Goal: Information Seeking & Learning: Find specific fact

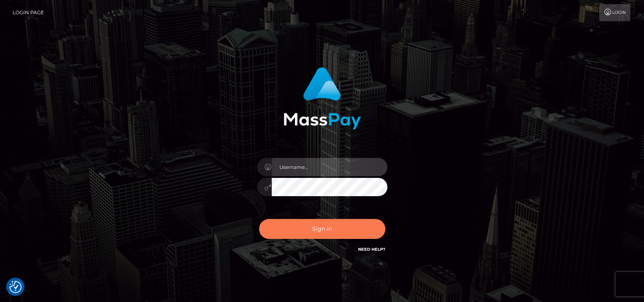
type input "petros.kidane"
click at [317, 226] on button "Sign in" at bounding box center [322, 229] width 126 height 20
type input "petros.kidane"
click at [322, 225] on button "Sign in" at bounding box center [322, 229] width 126 height 20
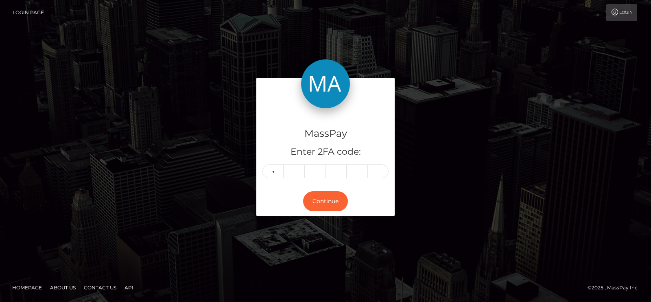
type input "3"
type input "9"
type input "0"
type input "6"
type input "3"
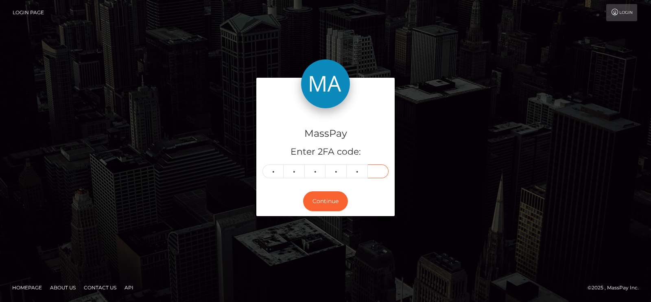
type input "3"
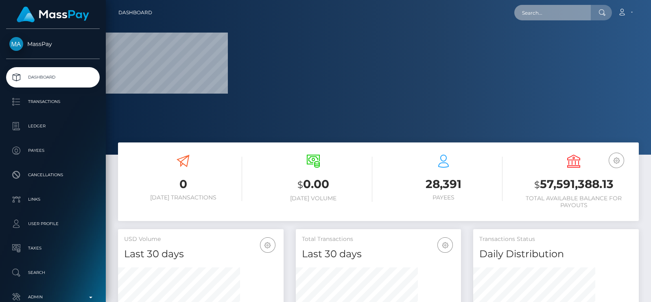
click at [535, 15] on input "text" at bounding box center [552, 12] width 77 height 15
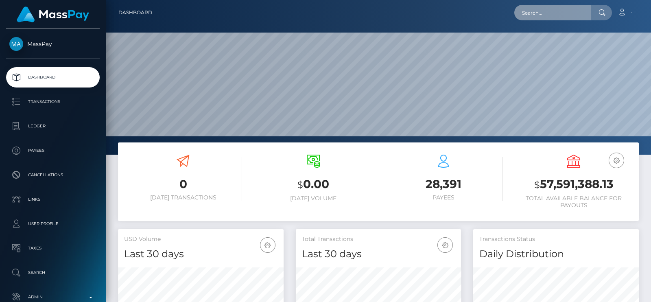
scroll to position [144, 165]
paste input "anafox165@gmail.com"
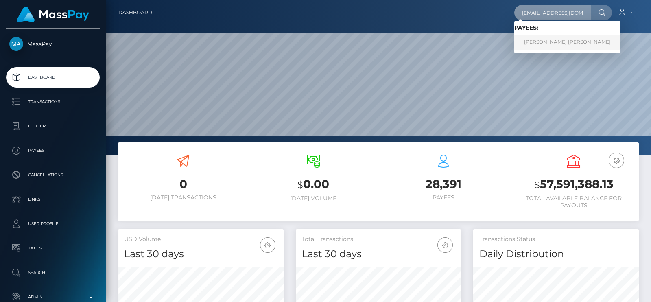
type input "anafox165@gmail.com"
click at [541, 41] on link "carol marcela castano aristizabal" at bounding box center [567, 42] width 106 height 15
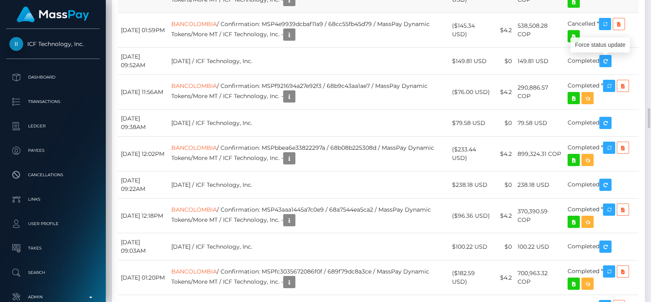
scroll to position [97, 165]
drag, startPoint x: 608, startPoint y: 67, endPoint x: 394, endPoint y: 61, distance: 214.6
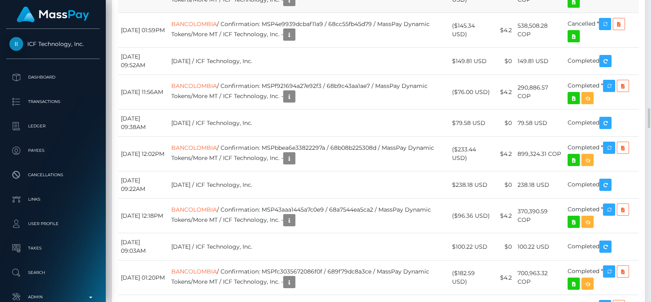
click at [294, 5] on icon "button" at bounding box center [290, 0] width 10 height 10
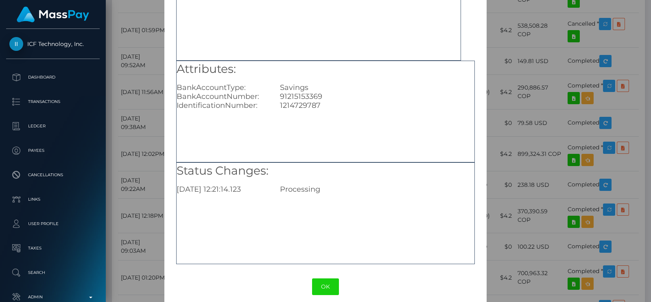
scroll to position [85, 0]
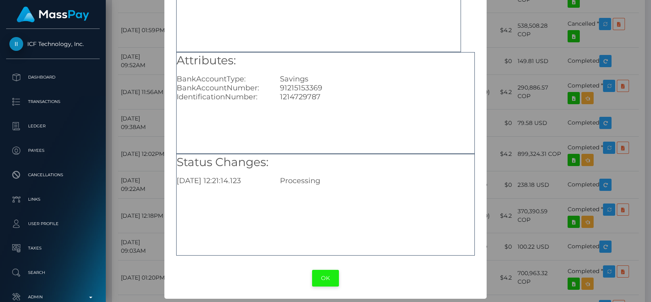
click at [325, 277] on button "OK" at bounding box center [325, 278] width 27 height 17
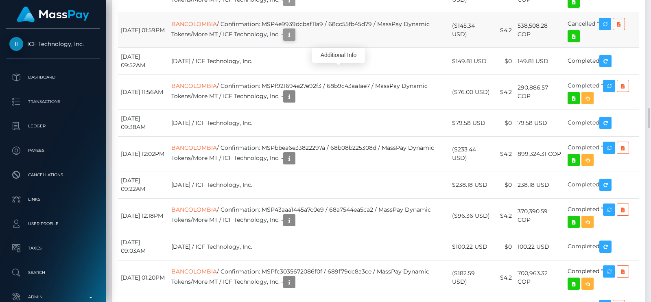
scroll to position [97, 165]
click at [296, 41] on button "button" at bounding box center [289, 34] width 12 height 12
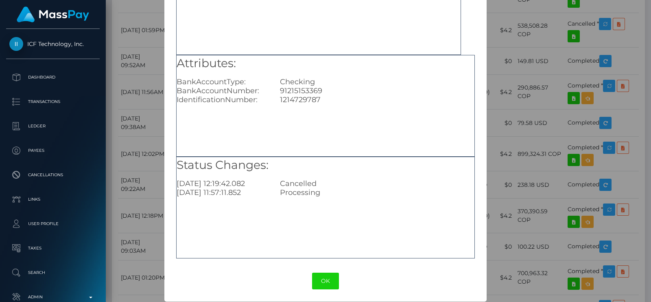
scroll to position [85, 0]
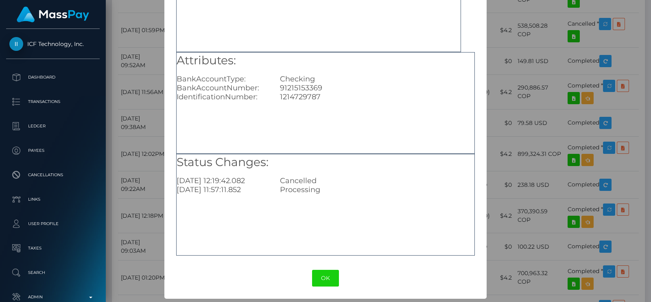
click at [295, 89] on div "91215153369" at bounding box center [377, 87] width 207 height 9
copy div "91215153369"
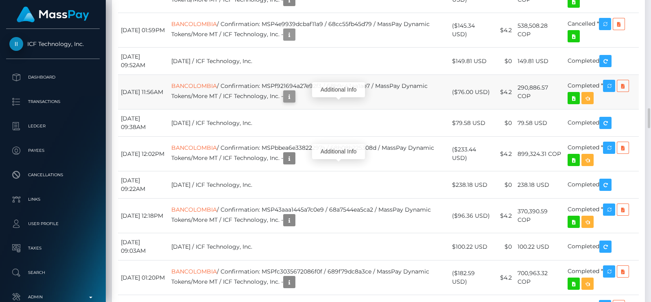
scroll to position [97, 165]
click at [294, 102] on icon "button" at bounding box center [290, 97] width 10 height 10
click at [294, 5] on icon "button" at bounding box center [290, 0] width 10 height 10
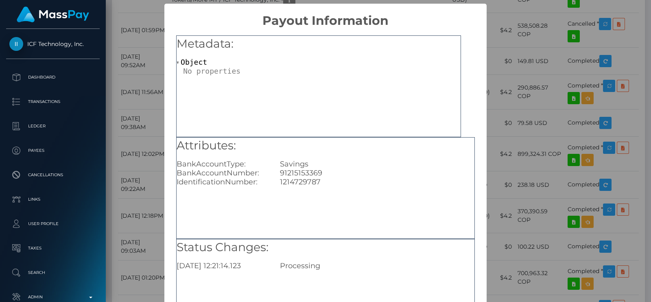
click at [303, 177] on div "1214729787" at bounding box center [377, 181] width 207 height 9
copy div "1214729787"
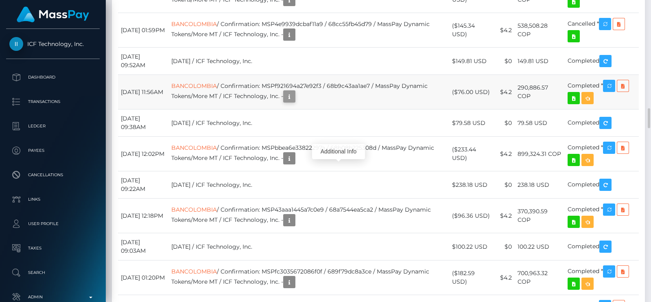
click at [294, 102] on icon "button" at bounding box center [290, 97] width 10 height 10
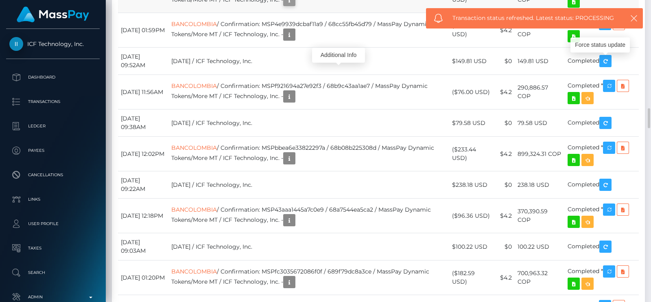
click at [294, 5] on icon "button" at bounding box center [290, 0] width 10 height 10
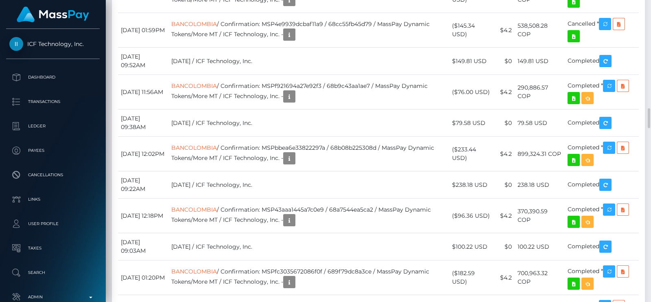
drag, startPoint x: 120, startPoint y: 64, endPoint x: 635, endPoint y: 118, distance: 518.1
copy tbody "September 18, 2025 02:23PM BANCOLOMBIA / Confirmation: MSP6b6746d4705716f / 68c…"
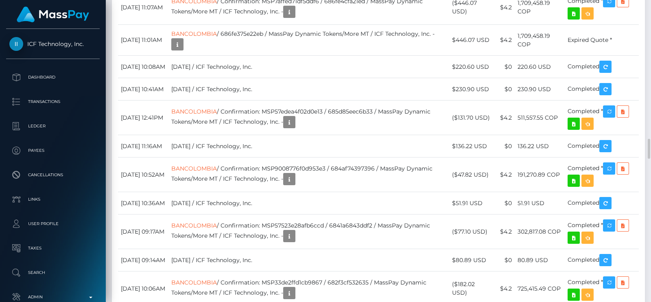
scroll to position [2239, 0]
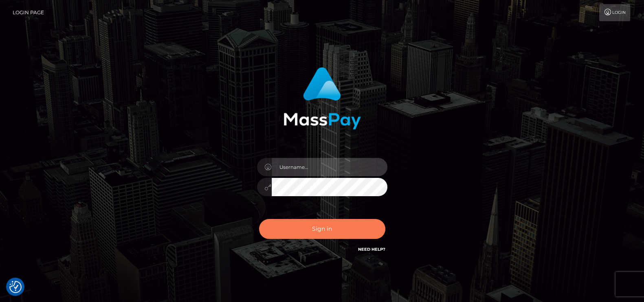
type input "petros.kidane"
click at [318, 233] on button "Sign in" at bounding box center [322, 229] width 126 height 20
type input "petros.kidane"
click at [311, 227] on button "Sign in" at bounding box center [322, 229] width 126 height 20
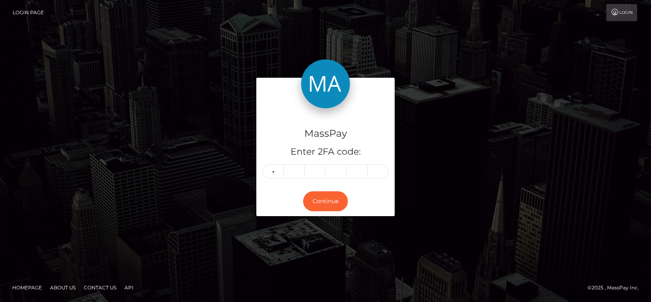
type input "0"
type input "6"
type input "4"
type input "5"
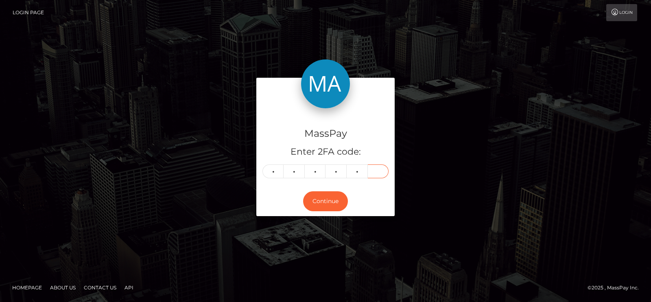
type input "7"
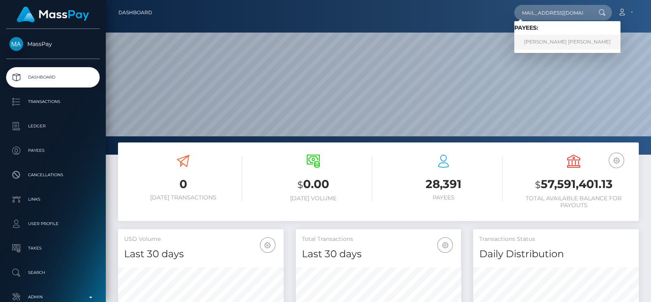
type input "[EMAIL_ADDRESS][DOMAIN_NAME]"
click at [545, 45] on link "[PERSON_NAME] [PERSON_NAME]" at bounding box center [567, 42] width 106 height 15
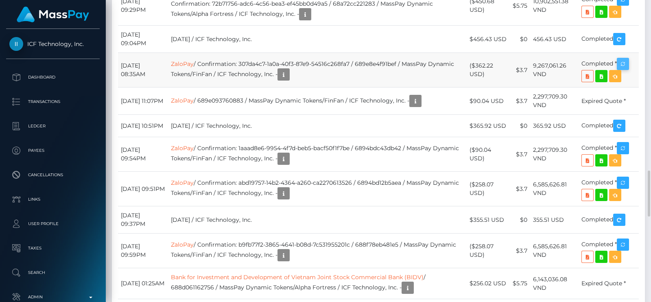
scroll to position [97, 165]
click at [631, 88] on td "Completed *" at bounding box center [609, 70] width 60 height 35
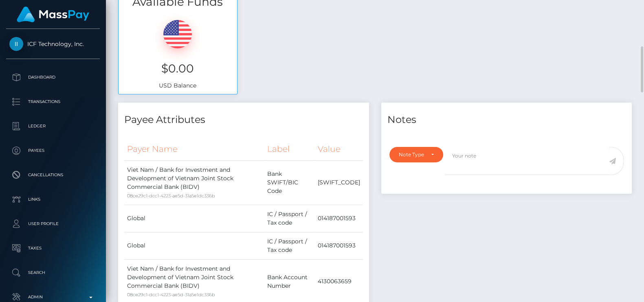
scroll to position [406940, 406875]
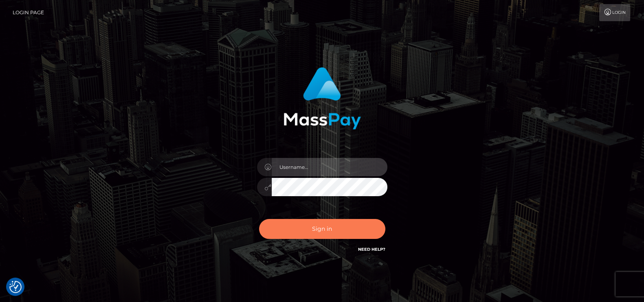
type input "petros.kidane"
click at [311, 238] on button "Sign in" at bounding box center [322, 229] width 126 height 20
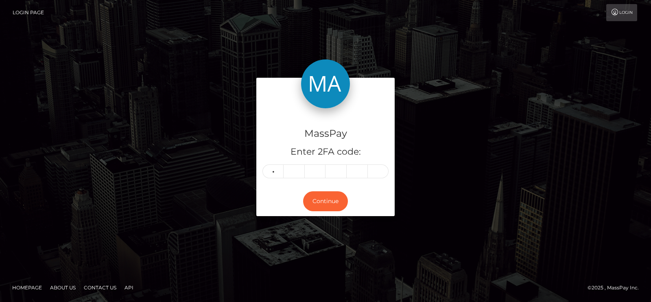
type input "4"
type input "1"
type input "0"
type input "8"
type input "5"
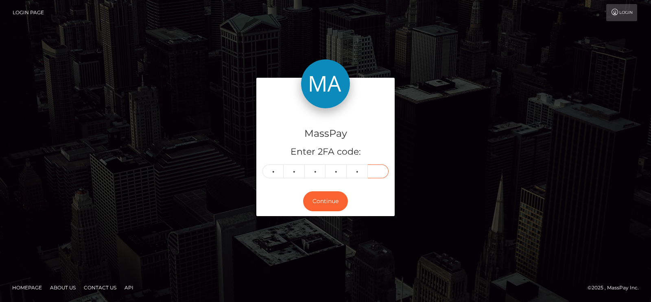
type input "9"
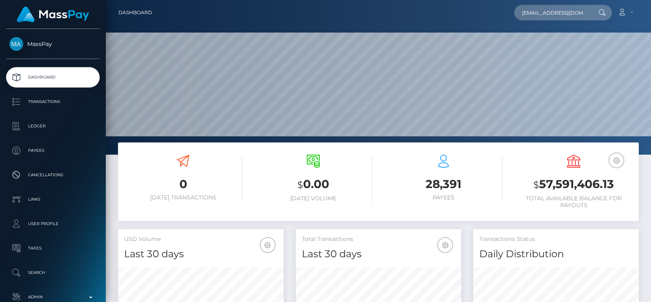
scroll to position [0, 22]
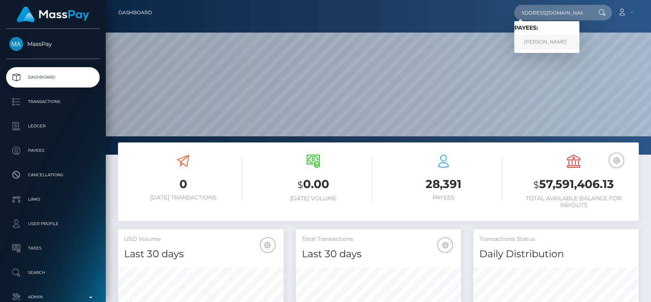
type input "[EMAIL_ADDRESS][DOMAIN_NAME]"
click at [545, 39] on link "[PERSON_NAME]" at bounding box center [546, 42] width 65 height 15
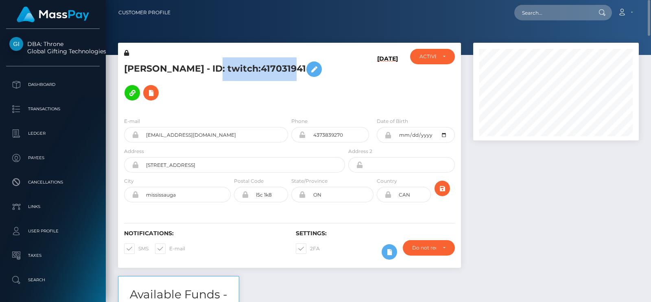
drag, startPoint x: 208, startPoint y: 67, endPoint x: 287, endPoint y: 64, distance: 78.6
click at [287, 64] on h5 "KAREN TRAN - ID: twitch:417031941" at bounding box center [232, 80] width 217 height 47
copy h5 "twitch:417031941"
click at [182, 51] on div "KAREN TRAN - ID: twitch:417031941" at bounding box center [232, 80] width 229 height 62
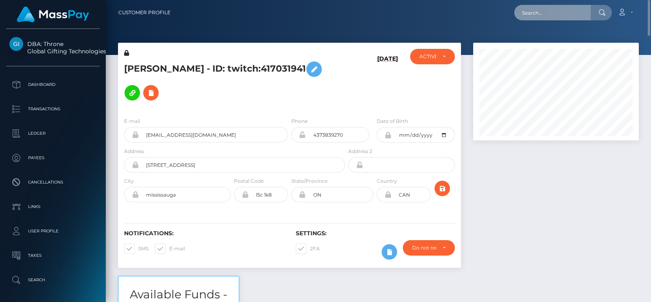
click at [558, 6] on input "text" at bounding box center [552, 12] width 77 height 15
paste input "hstud97@protonmail.com"
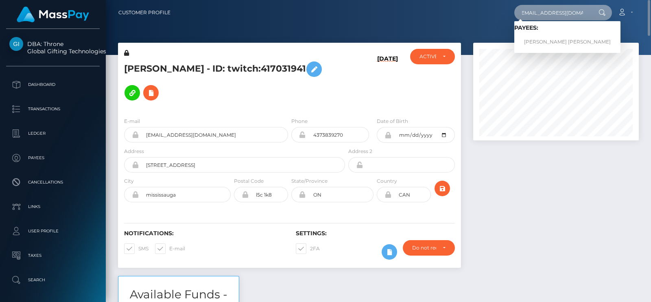
type input "hstud97@protonmail.com"
click at [546, 35] on link "ABRAHAM ISRAEL REINHARDT" at bounding box center [567, 42] width 106 height 15
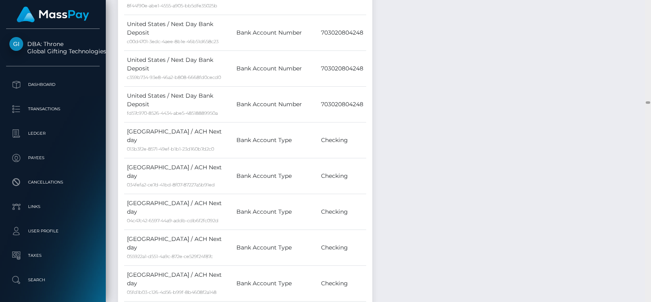
click at [651, 103] on div at bounding box center [648, 151] width 6 height 302
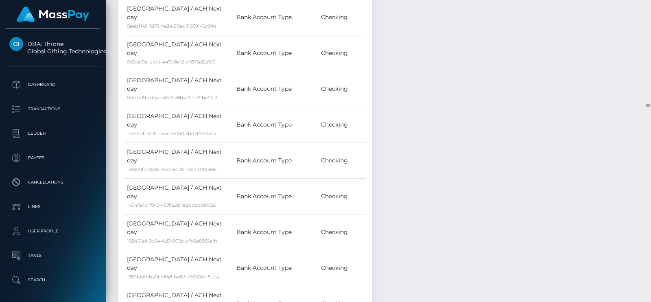
click at [651, 121] on div at bounding box center [648, 151] width 6 height 302
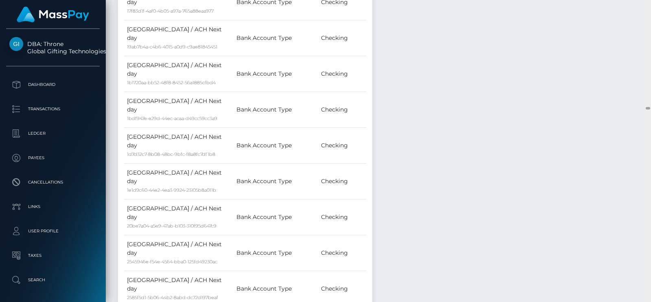
click at [651, 121] on div at bounding box center [648, 151] width 6 height 302
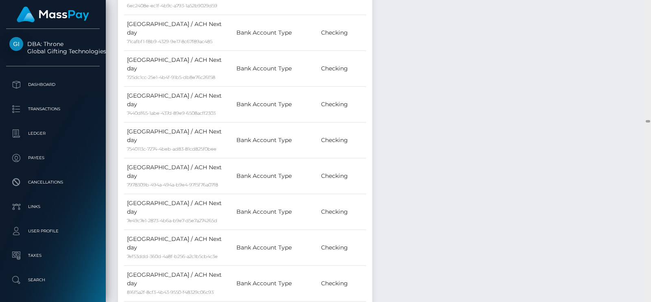
click at [651, 151] on div at bounding box center [648, 151] width 6 height 302
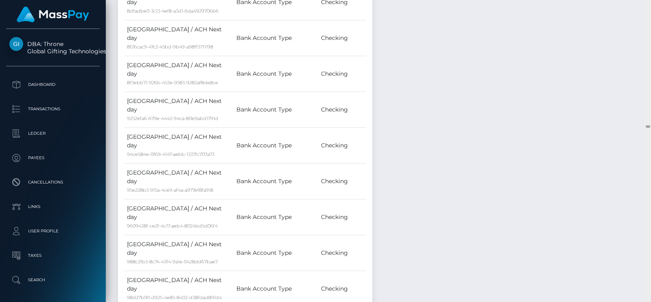
click at [651, 151] on div at bounding box center [648, 151] width 6 height 302
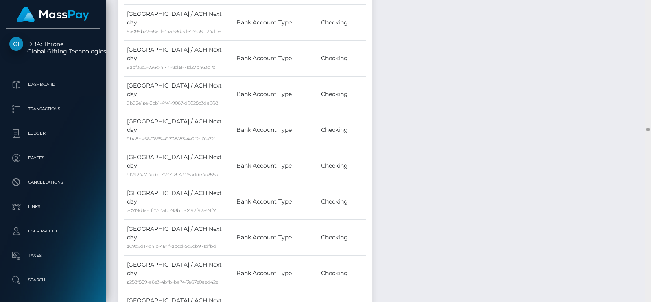
click at [651, 151] on div at bounding box center [648, 151] width 6 height 302
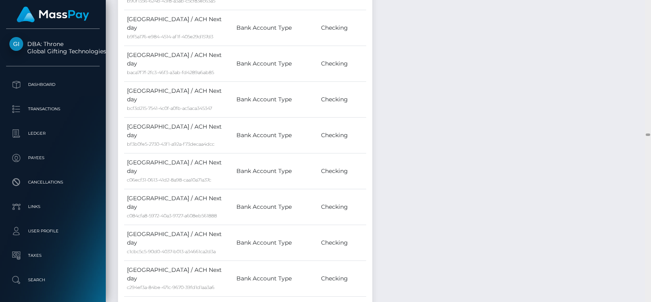
click at [651, 151] on div at bounding box center [648, 151] width 6 height 302
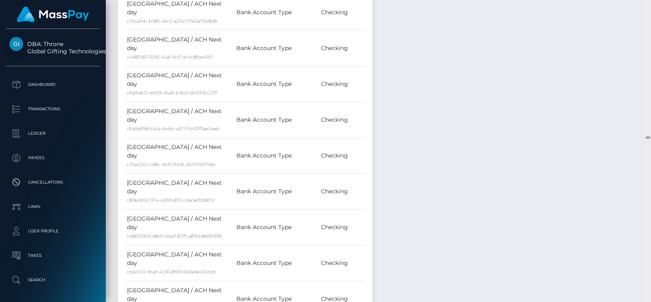
click at [651, 151] on div at bounding box center [648, 151] width 6 height 302
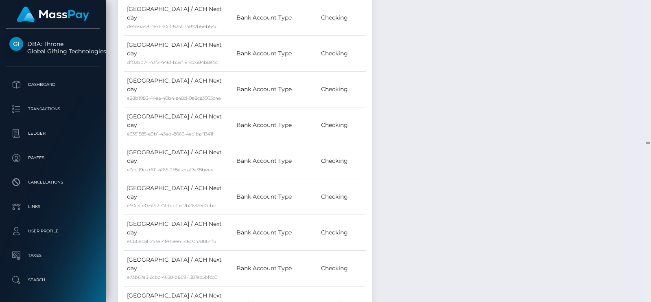
click at [651, 151] on div at bounding box center [648, 151] width 6 height 302
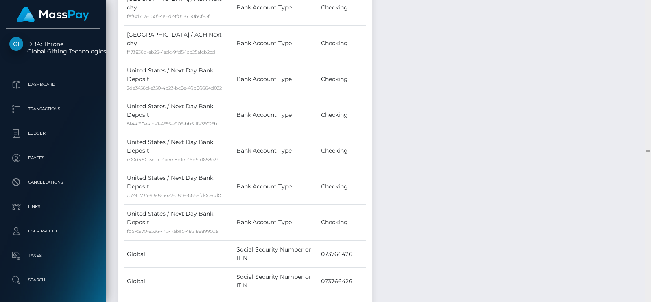
click at [651, 151] on div at bounding box center [648, 151] width 6 height 302
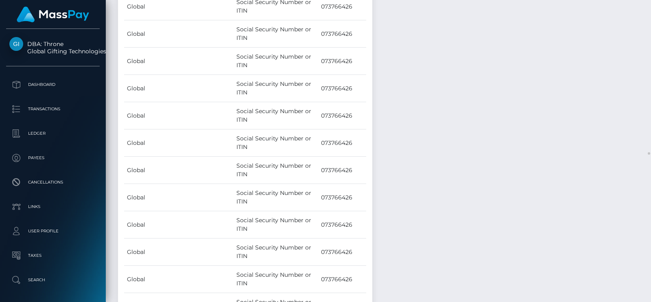
drag, startPoint x: 650, startPoint y: 152, endPoint x: 595, endPoint y: 152, distance: 54.5
click at [651, 176] on div at bounding box center [648, 151] width 6 height 302
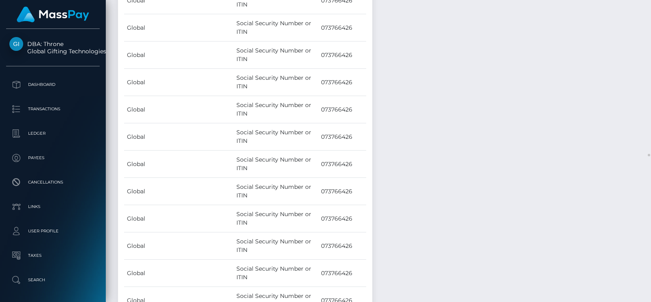
scroll to position [17146, 0]
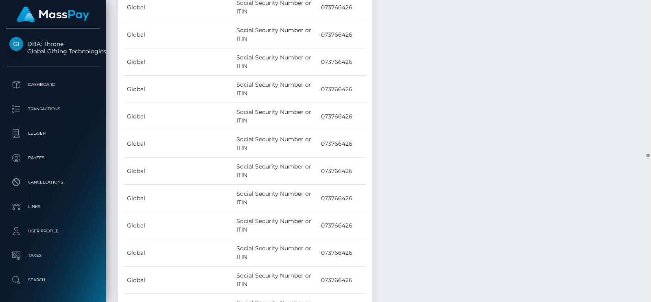
click at [651, 37] on div at bounding box center [648, 151] width 6 height 302
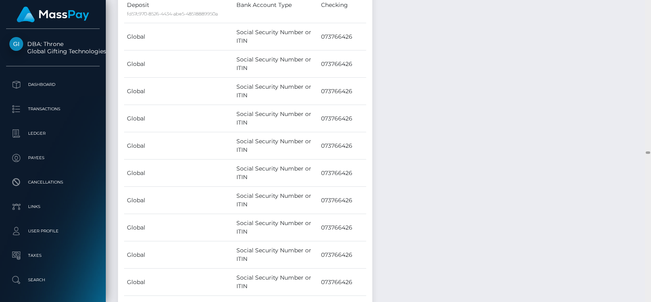
scroll to position [16845, 0]
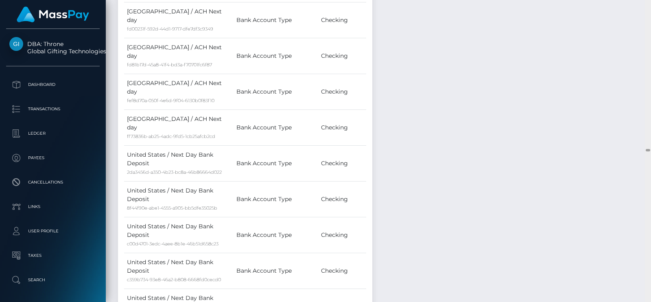
click at [651, 37] on div at bounding box center [648, 151] width 6 height 302
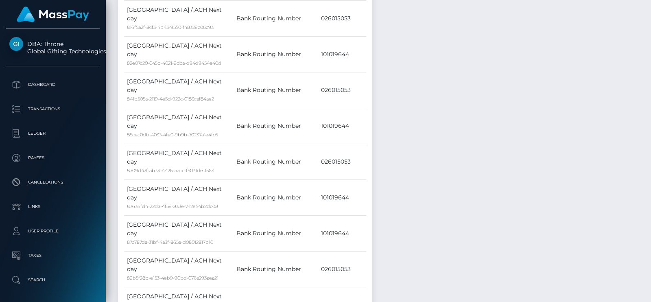
scroll to position [148, 0]
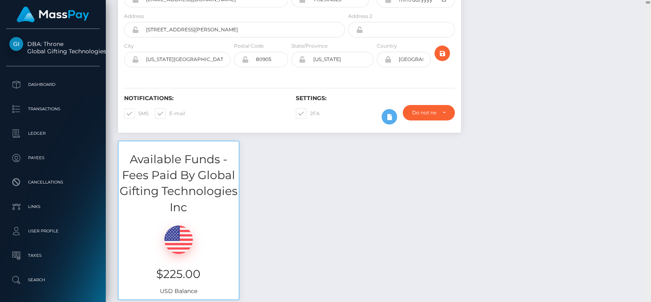
drag, startPoint x: 647, startPoint y: 149, endPoint x: 651, endPoint y: 1, distance: 147.8
click at [651, 1] on div at bounding box center [648, 151] width 6 height 302
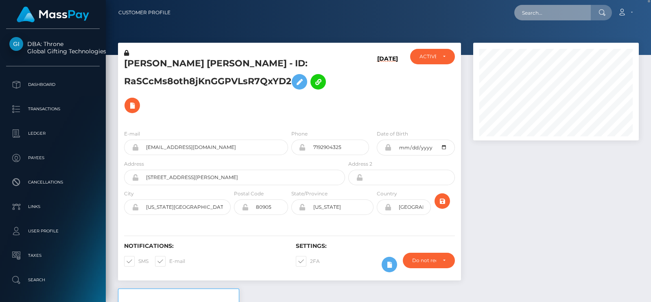
click at [550, 17] on input "text" at bounding box center [552, 12] width 77 height 15
paste input "strawberrybunni2000@gmail.com"
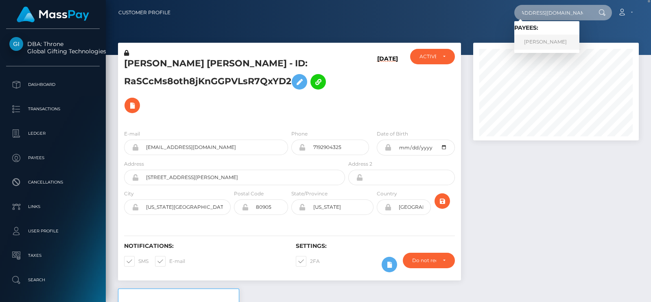
type input "strawberrybunni2000@gmail.com"
click at [555, 45] on link "KAREN TRAN" at bounding box center [546, 42] width 65 height 15
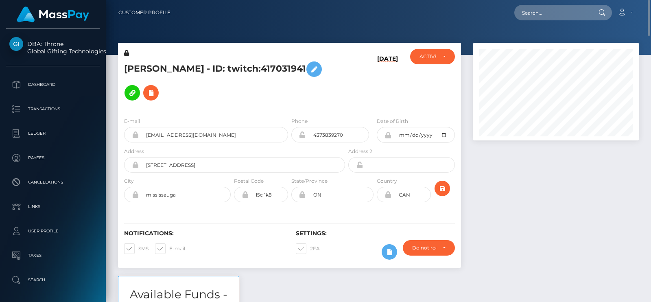
click at [145, 62] on h5 "[PERSON_NAME] - ID: twitch:417031941" at bounding box center [232, 80] width 217 height 47
click at [145, 62] on h5 "KAREN TRAN - ID: twitch:417031941" at bounding box center [232, 80] width 217 height 47
copy h5 "KAREN"
click at [550, 11] on input "text" at bounding box center [552, 12] width 77 height 15
paste input "[EMAIL_ADDRESS][DOMAIN_NAME]"
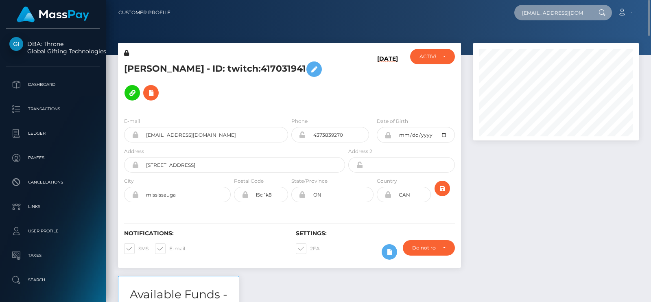
scroll to position [0, 18]
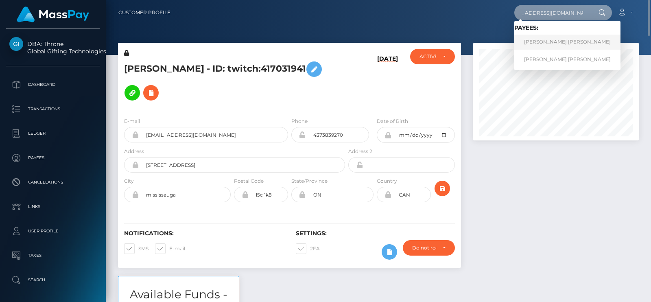
type input "[EMAIL_ADDRESS][DOMAIN_NAME]"
click at [548, 39] on link "JENNA MARIE SADWICK" at bounding box center [567, 42] width 106 height 15
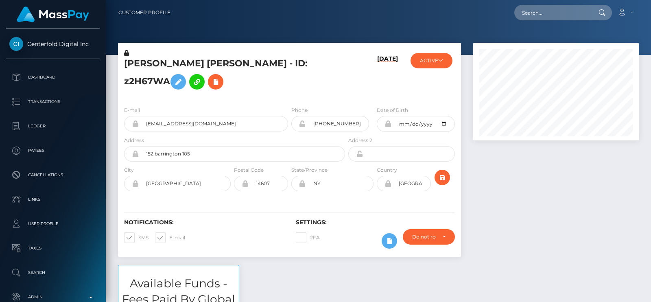
scroll to position [97, 165]
click at [543, 11] on input "text" at bounding box center [552, 12] width 77 height 15
click at [256, 94] on h5 "[PERSON_NAME] [PERSON_NAME] - ID: z2H67WA" at bounding box center [232, 75] width 217 height 36
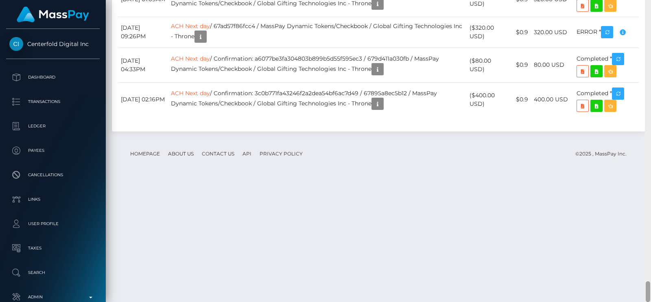
drag, startPoint x: 651, startPoint y: 271, endPoint x: 651, endPoint y: 5, distance: 266.6
click at [651, 5] on div at bounding box center [648, 151] width 6 height 302
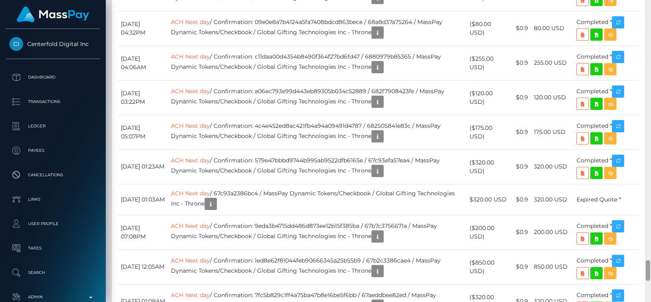
click at [651, 125] on div at bounding box center [648, 151] width 6 height 302
drag, startPoint x: 651, startPoint y: 249, endPoint x: 651, endPoint y: 75, distance: 173.8
click at [651, 75] on div at bounding box center [648, 151] width 6 height 302
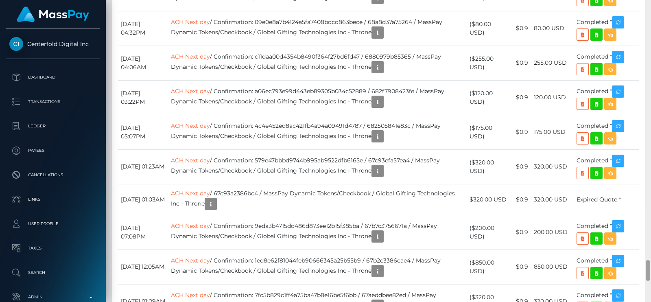
click at [651, 75] on div at bounding box center [648, 151] width 6 height 302
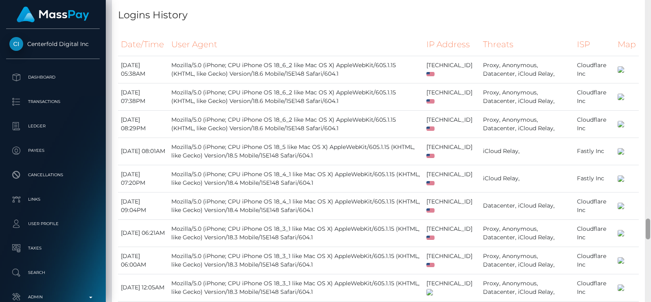
click at [651, 75] on div at bounding box center [648, 151] width 6 height 302
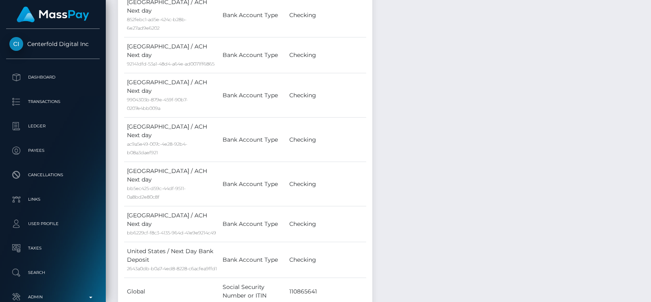
click at [651, 75] on div at bounding box center [648, 151] width 6 height 302
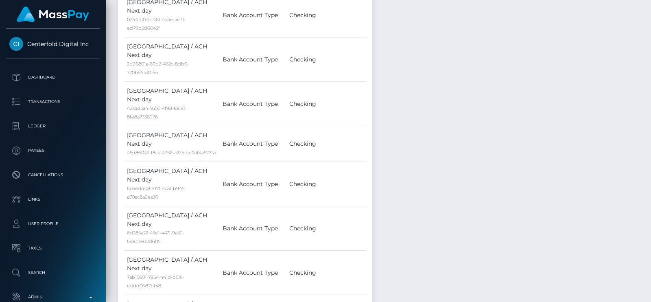
scroll to position [1369, 0]
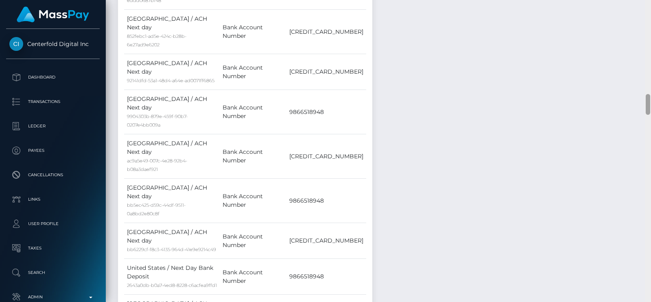
click at [651, 75] on div at bounding box center [648, 151] width 6 height 302
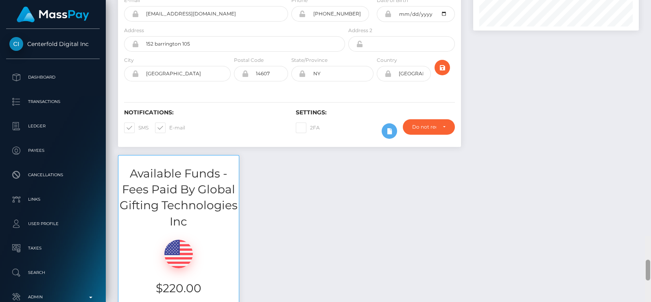
scroll to position [0, 0]
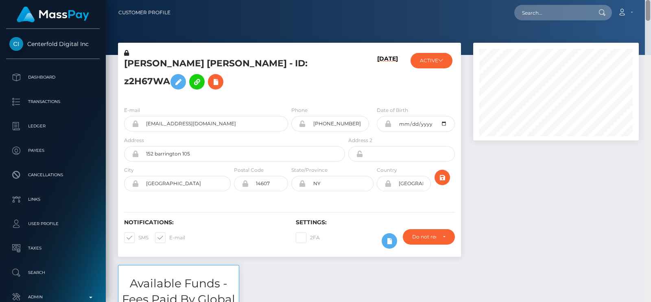
drag, startPoint x: 649, startPoint y: 106, endPoint x: 651, endPoint y: 3, distance: 103.0
click at [651, 3] on div "Customer Profile Loading... Loading..." at bounding box center [378, 151] width 545 height 302
click at [361, 131] on input "+15855902345" at bounding box center [337, 123] width 63 height 15
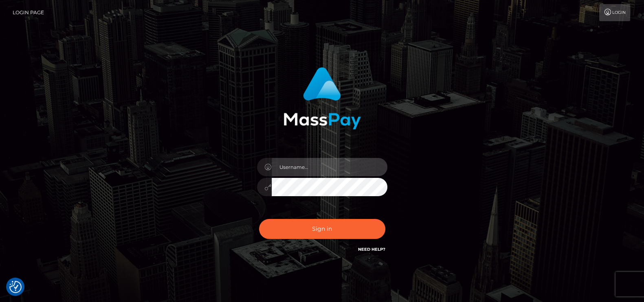
type input "petros.kidane"
click at [280, 217] on div "Sign in Need Help?" at bounding box center [322, 232] width 142 height 36
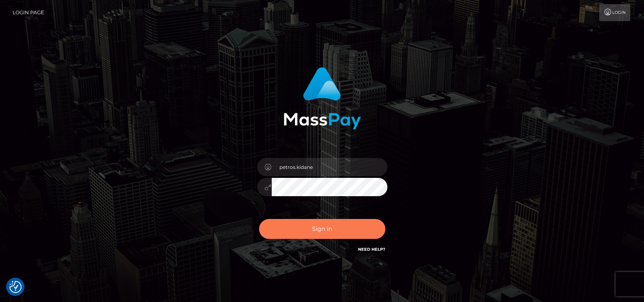
click at [280, 222] on button "Sign in" at bounding box center [322, 229] width 126 height 20
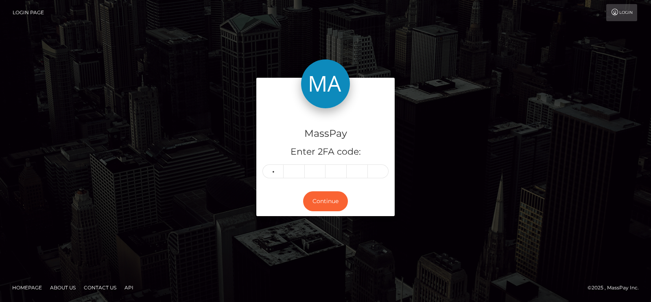
type input "0"
type input "5"
type input "4"
type input "2"
type input "8"
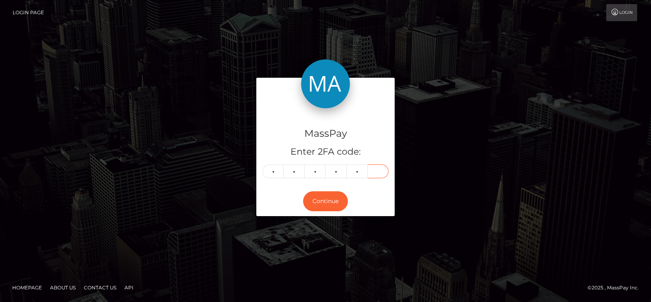
type input "4"
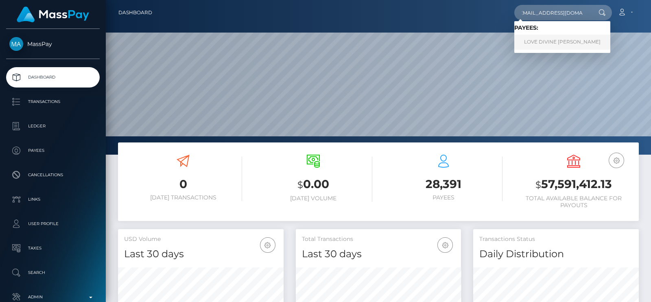
type input "sevyndivine20@gmail.com"
click at [521, 36] on link "LOVE DIVINE SHELTON" at bounding box center [562, 42] width 96 height 15
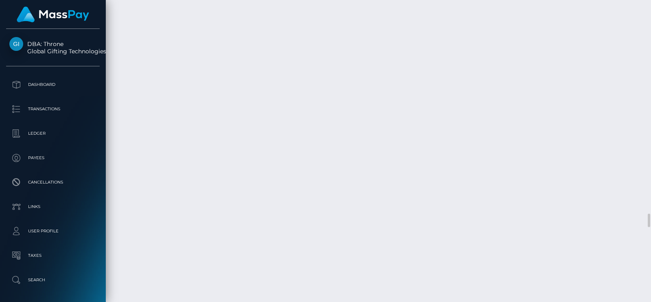
scroll to position [4986, 0]
drag, startPoint x: 651, startPoint y: 234, endPoint x: 650, endPoint y: 117, distance: 117.2
click at [650, 117] on div at bounding box center [648, 151] width 6 height 302
click at [651, 117] on div at bounding box center [648, 151] width 6 height 302
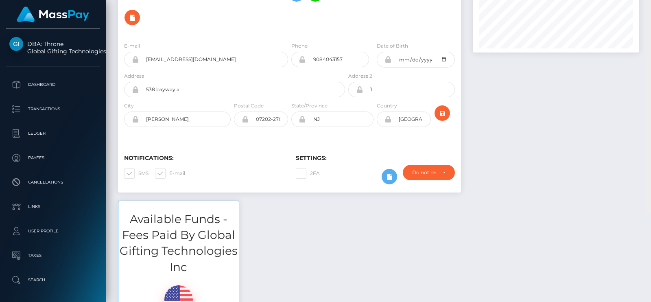
scroll to position [0, 0]
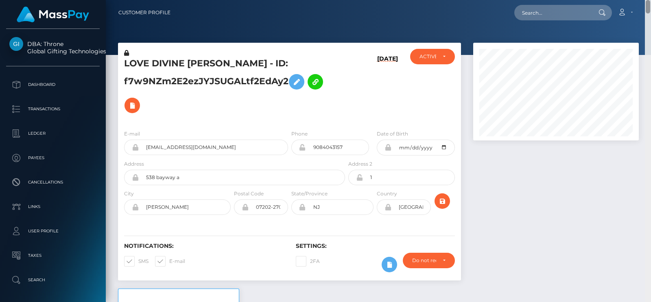
drag, startPoint x: 648, startPoint y: 221, endPoint x: 651, endPoint y: -10, distance: 231.2
click at [651, 0] on html "DBA: Throne Global Gifting Technologies Inc Dashboard Transactions Ledger Payee…" at bounding box center [325, 151] width 651 height 302
click at [553, 14] on input "text" at bounding box center [552, 12] width 77 height 15
paste input "laciemonroe1@gmail.com"
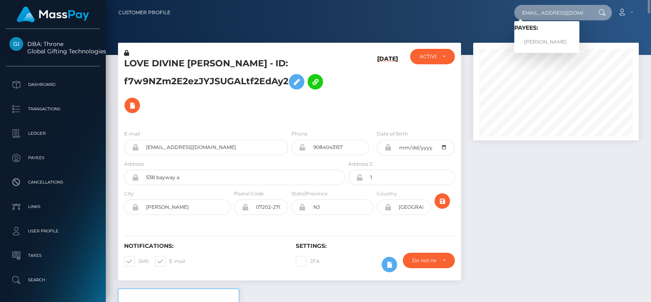
type input "laciemonroe1@gmail.com"
click at [555, 38] on link "Lacie Monroe" at bounding box center [546, 42] width 65 height 15
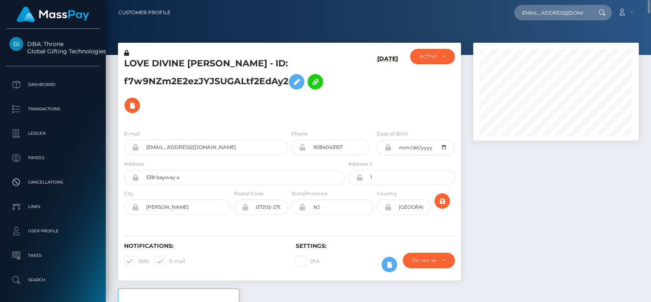
scroll to position [0, 0]
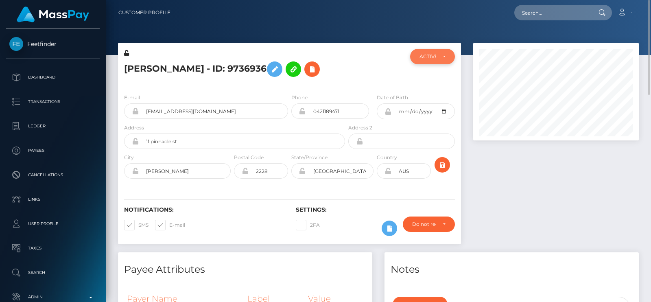
click at [447, 54] on div "ACTIVE" at bounding box center [432, 56] width 45 height 15
click at [346, 57] on div "Lacie Monroe - ID: 9736936" at bounding box center [232, 68] width 229 height 38
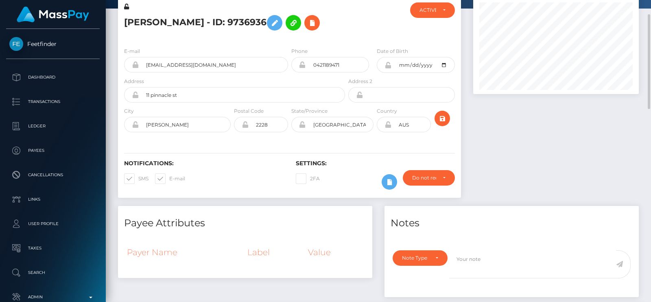
scroll to position [0, 0]
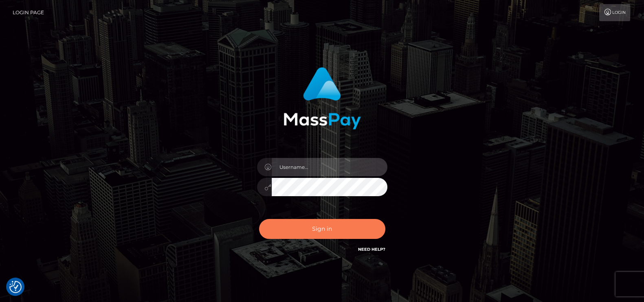
type input "petros.kidane"
click at [285, 225] on button "Sign in" at bounding box center [322, 229] width 126 height 20
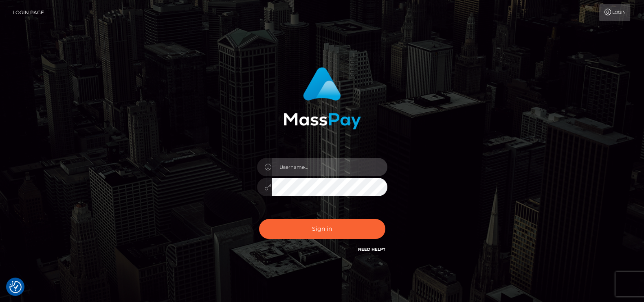
type input "petros.kidane"
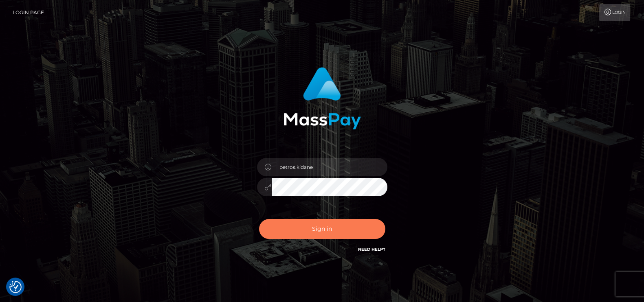
click at [285, 224] on button "Sign in" at bounding box center [322, 229] width 126 height 20
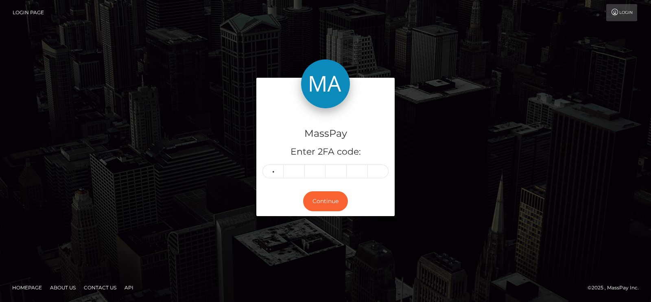
type input "4"
type input "8"
type input "2"
type input "4"
type input "2"
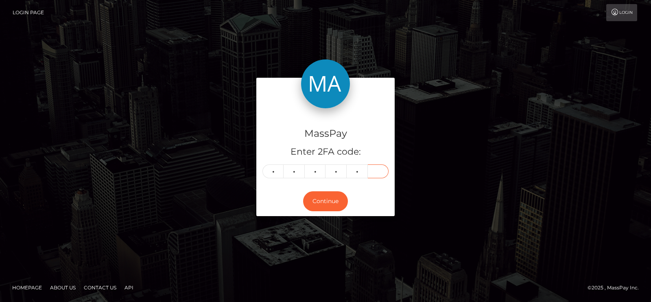
type input "0"
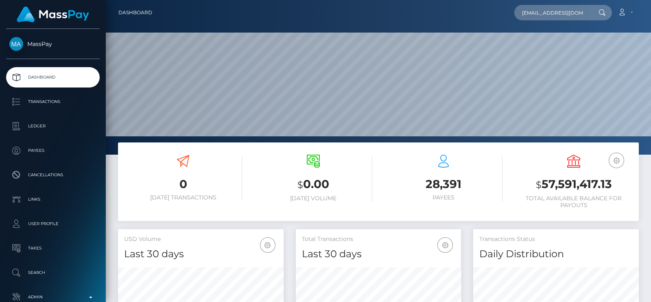
scroll to position [144, 165]
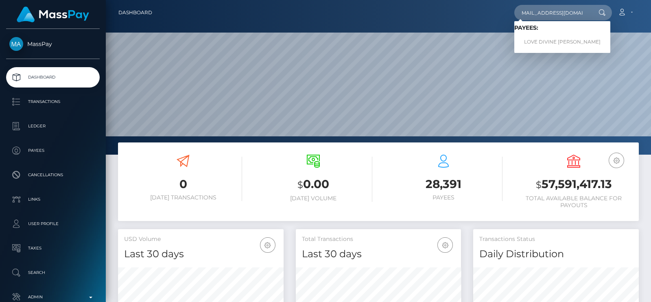
type input "[EMAIL_ADDRESS][DOMAIN_NAME]"
click at [550, 36] on link "LOVE DIVINE SHELTON" at bounding box center [562, 42] width 96 height 15
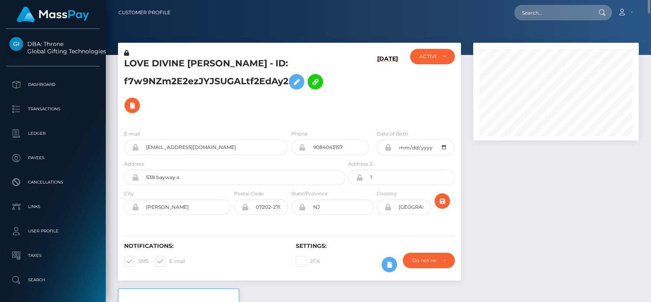
click at [138, 63] on h5 "LOVE DIVINE SHELTON - ID: f7w9NZm2E2ezJYJSUGALtf2EdAy2" at bounding box center [232, 87] width 217 height 60
copy h5 "LOVE"
click at [188, 55] on div "LOVE DIVINE SHELTON - ID: f7w9NZm2E2ezJYJSUGALtf2EdAy2" at bounding box center [232, 86] width 229 height 74
click at [565, 15] on input "text" at bounding box center [552, 12] width 77 height 15
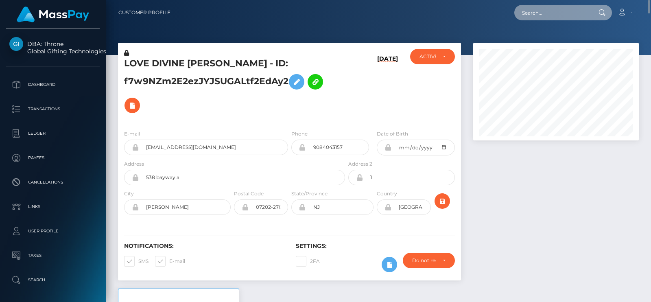
paste input "strawberrybunni2000@gmail.com"
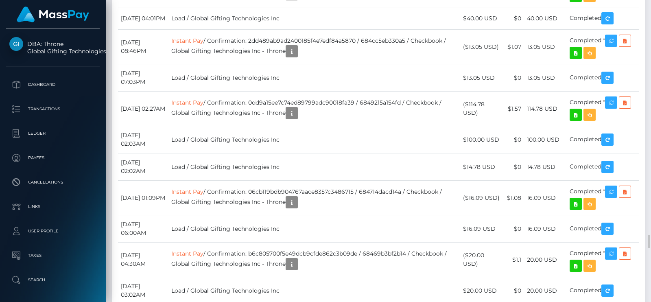
scroll to position [3052, 0]
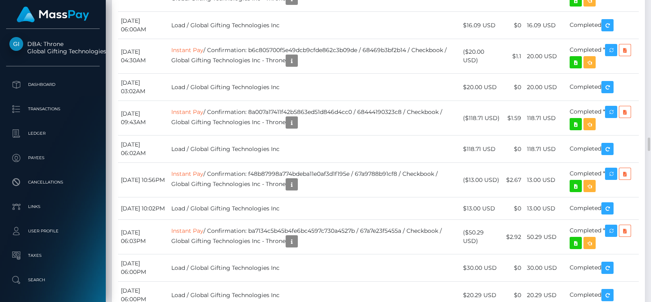
type input "strawberrybunni2000@gmail.com"
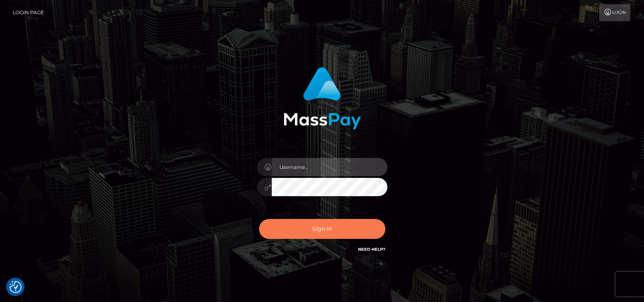
type input "petros.kidane"
click at [311, 223] on button "Sign in" at bounding box center [322, 229] width 126 height 20
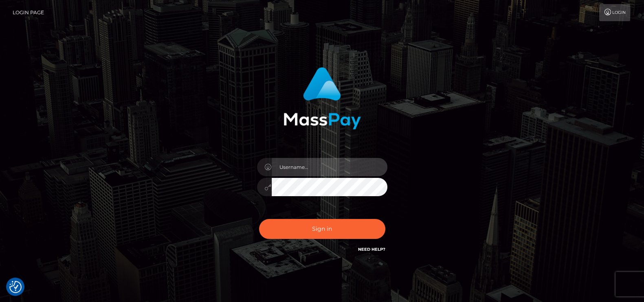
type input "petros.kidane"
click at [330, 246] on div "Sign in Need Help?" at bounding box center [322, 232] width 142 height 36
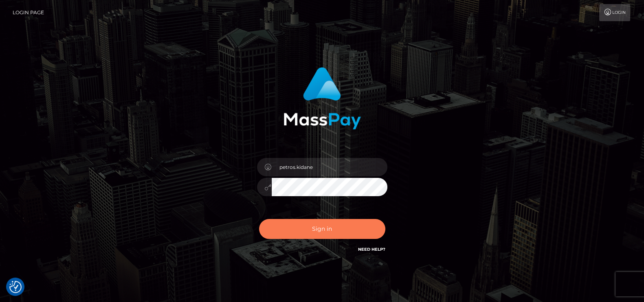
click at [323, 227] on button "Sign in" at bounding box center [322, 229] width 126 height 20
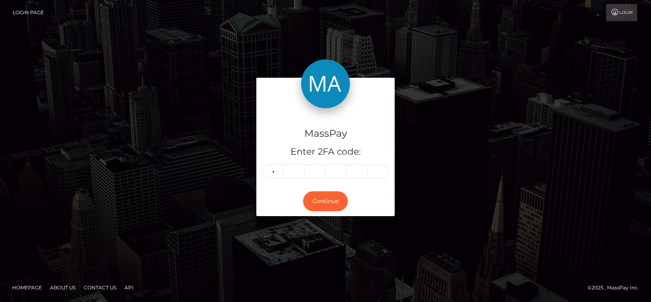
type input "9"
type input "5"
type input "0"
type input "1"
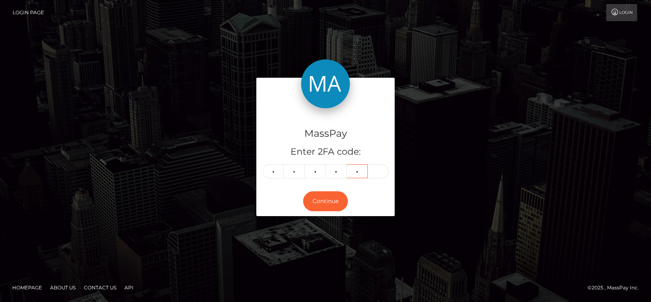
type input "5"
type input "9"
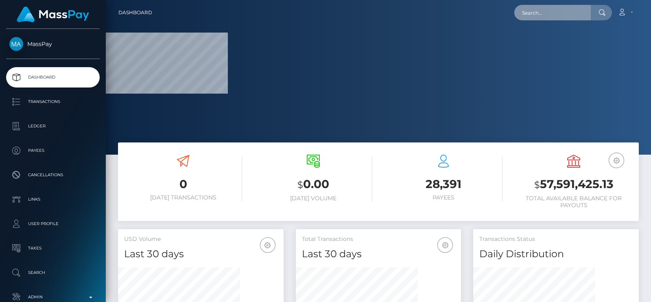
click at [545, 11] on input "text" at bounding box center [552, 12] width 77 height 15
paste input "1336074575 c54a3d24-8a69-11f0-8023-0266f44cc279 27c94262-5d3a-4eaa-8a4a-de31d73…"
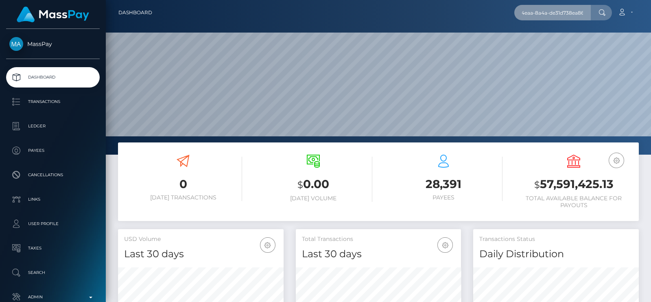
scroll to position [260, 165]
type input "1336074575 c54a3d24-8a69-11f0-8023-0266f44cc279 27c94262-5d3a-4eaa-8a4a-de31d73…"
paste input "[FINANCIAL_ID]"
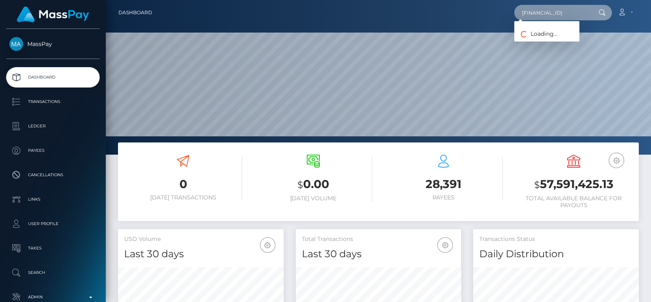
paste input "56113665"
paste input "3002457"
paste input "1345157033"
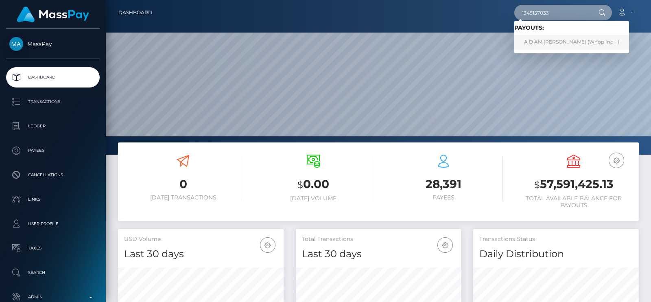
type input "1345157033"
click at [578, 38] on link "A D AM [PERSON_NAME] (Whop Inc - )" at bounding box center [571, 42] width 115 height 15
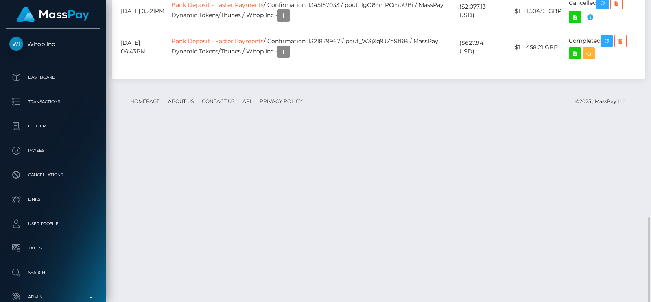
scroll to position [97, 165]
drag, startPoint x: 651, startPoint y: 241, endPoint x: 651, endPoint y: -7, distance: 247.5
click at [651, 0] on html "Whop Inc Dashboard Transactions Ledger Payees Cancellations Links" at bounding box center [325, 151] width 651 height 302
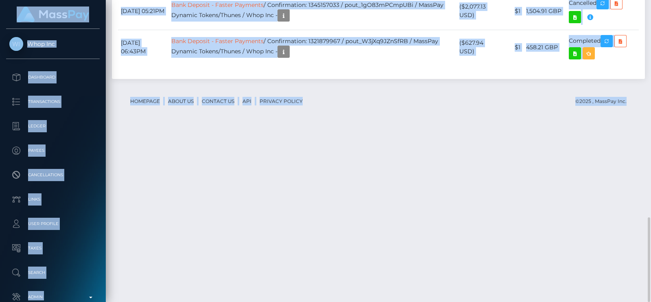
drag, startPoint x: 651, startPoint y: -7, endPoint x: 479, endPoint y: 66, distance: 186.1
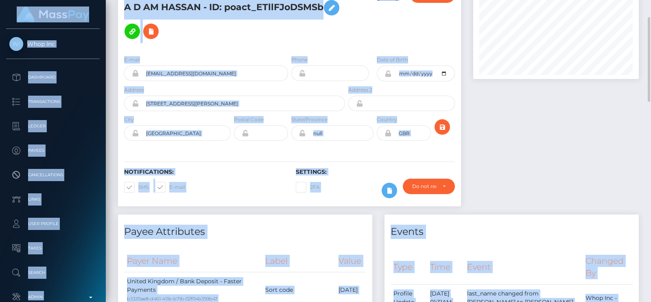
scroll to position [0, 0]
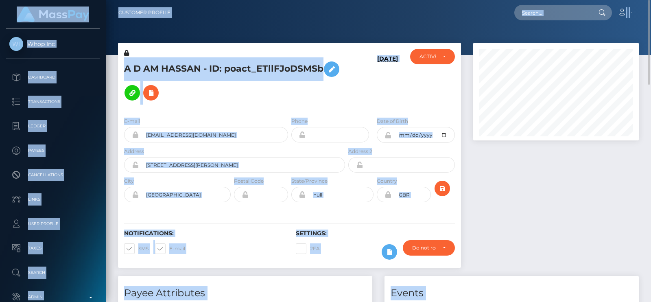
click at [473, 94] on div at bounding box center [556, 92] width 166 height 98
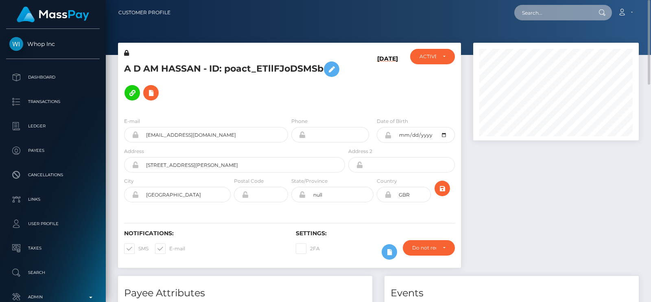
click at [543, 9] on input "text" at bounding box center [552, 12] width 77 height 15
paste input "1336074575"
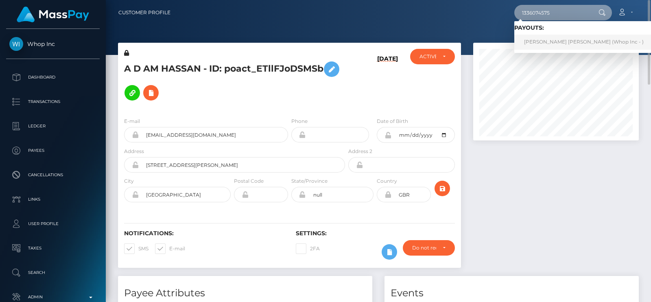
type input "1336074575"
click at [570, 36] on link "CARL OLOF FREDRIK JONSSON (Whop Inc - )" at bounding box center [583, 42] width 139 height 15
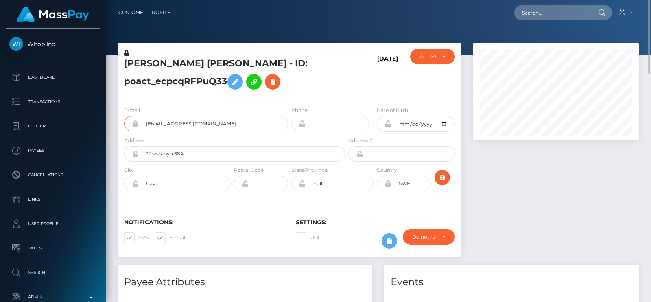
click at [133, 61] on h5 "CARL OLOF FREDRIK JONSSON - ID: poact_ecpcqRFPuQ33" at bounding box center [232, 75] width 217 height 36
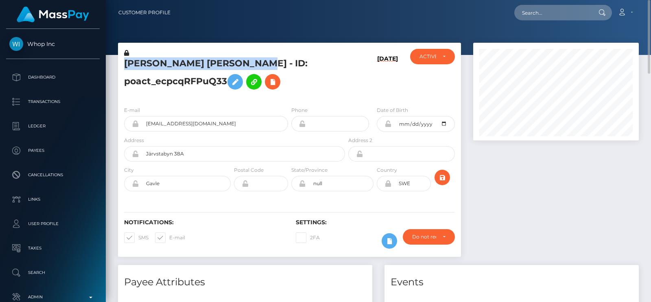
drag, startPoint x: 126, startPoint y: 63, endPoint x: 270, endPoint y: 64, distance: 144.5
click at [270, 64] on h5 "CARL OLOF FREDRIK JONSSON - ID: poact_ecpcqRFPuQ33" at bounding box center [232, 75] width 217 height 36
copy h5 "CARL OLOF FREDRIK JONSSON"
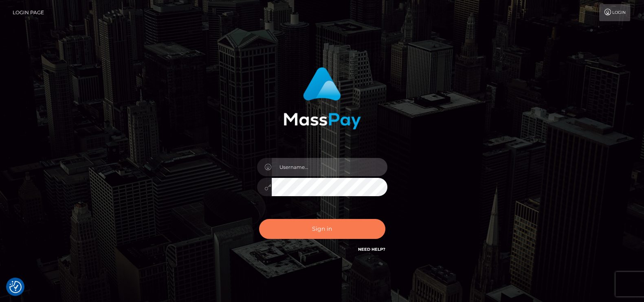
type input "petros.kidane"
click at [313, 233] on button "Sign in" at bounding box center [322, 229] width 126 height 20
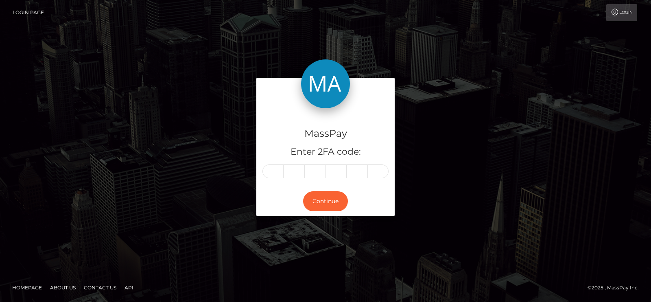
click at [305, 60] on div "MassPay Enter 2FA code: Continue" at bounding box center [325, 151] width 651 height 268
click at [278, 171] on input "text" at bounding box center [273, 171] width 21 height 14
type input "3"
type input "7"
type input "3"
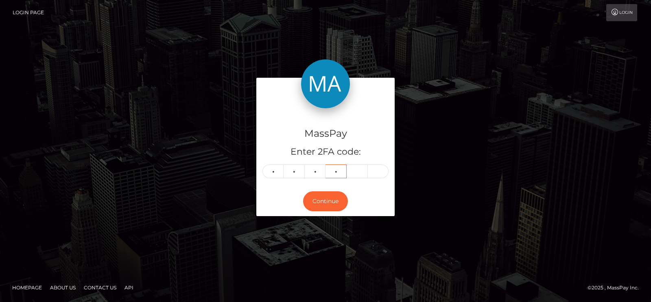
type input "4"
type input "0"
type input "5"
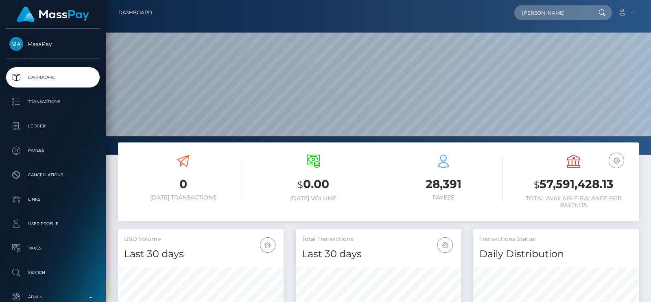
scroll to position [144, 165]
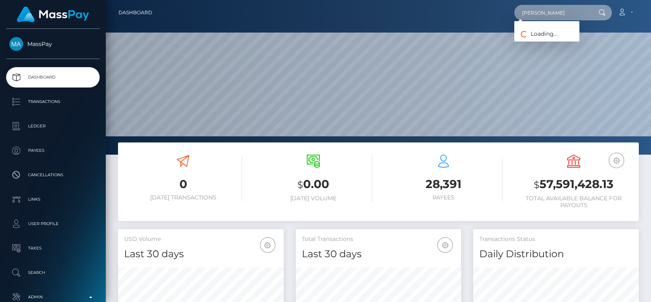
paste input "[EMAIL_ADDRESS][DOMAIN_NAME]"
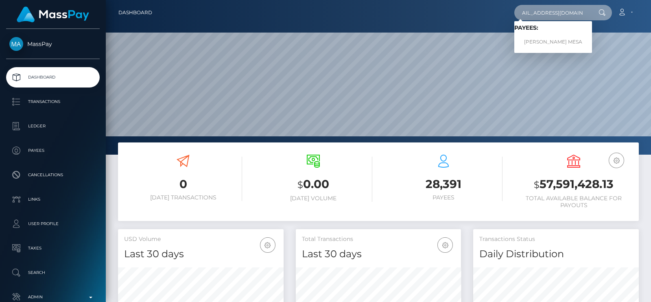
type input "[EMAIL_ADDRESS][DOMAIN_NAME]"
click at [540, 39] on link "JUAN CARLOS FORET MESA" at bounding box center [553, 42] width 78 height 15
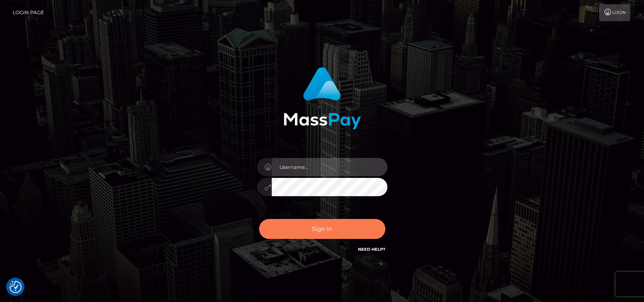
type input "petros.kidane"
click at [319, 231] on button "Sign in" at bounding box center [322, 229] width 126 height 20
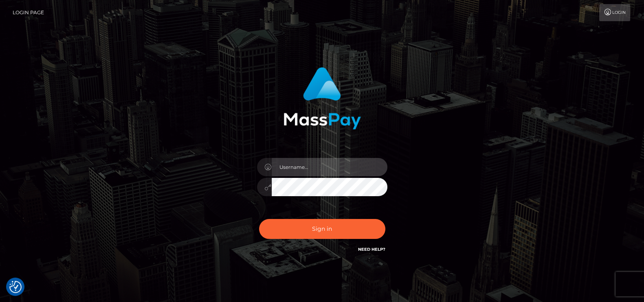
type input "petros.kidane"
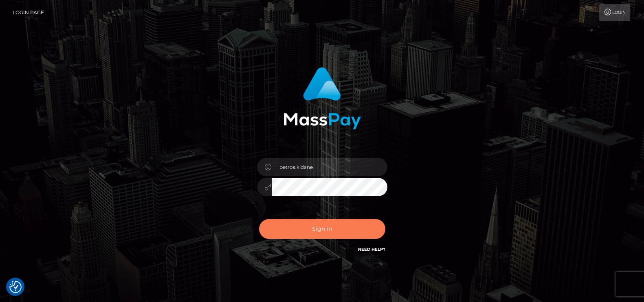
click at [319, 231] on button "Sign in" at bounding box center [322, 229] width 126 height 20
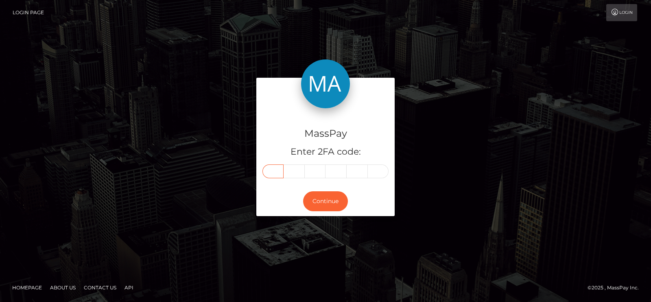
click at [270, 170] on input "text" at bounding box center [273, 171] width 21 height 14
type input "2"
type input "3"
type input "4"
type input "0"
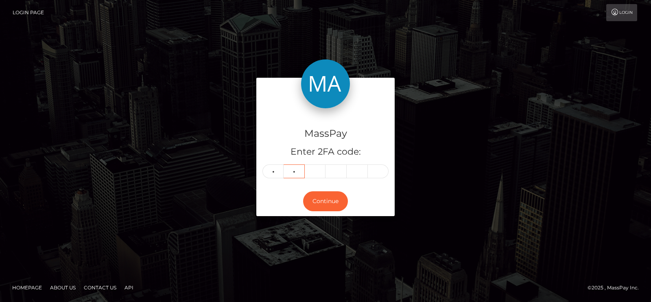
type input "4"
type input "9"
type input "5"
type input "1"
type input "6"
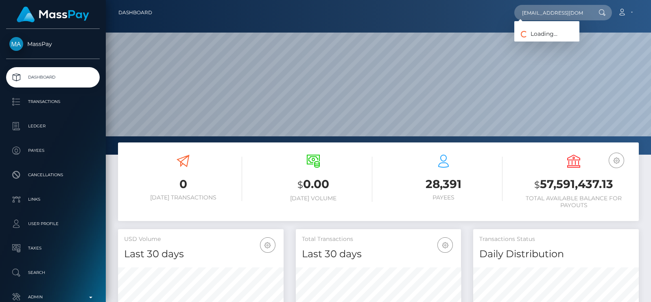
scroll to position [144, 165]
type input "[EMAIL_ADDRESS][DOMAIN_NAME]"
click at [548, 40] on link "[PERSON_NAME]" at bounding box center [546, 42] width 65 height 15
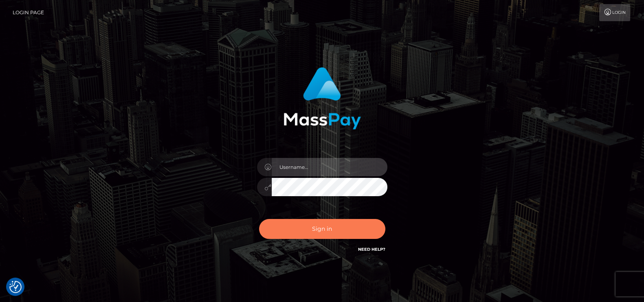
type input "petros.kidane"
click at [304, 221] on button "Sign in" at bounding box center [322, 229] width 126 height 20
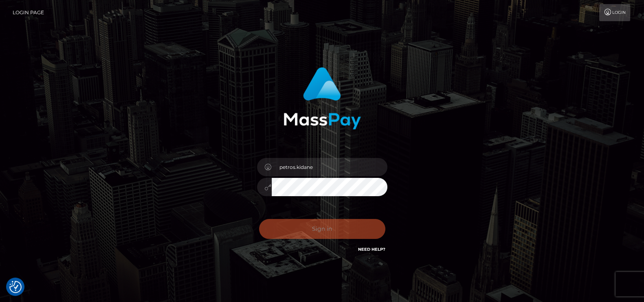
click at [299, 231] on div "Sign in Need Help?" at bounding box center [322, 232] width 142 height 36
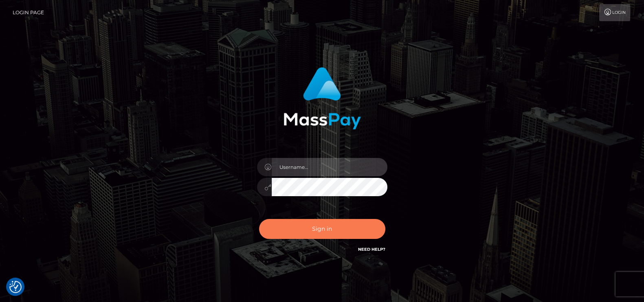
type input "petros.kidane"
click at [295, 219] on button "Sign in" at bounding box center [322, 229] width 126 height 20
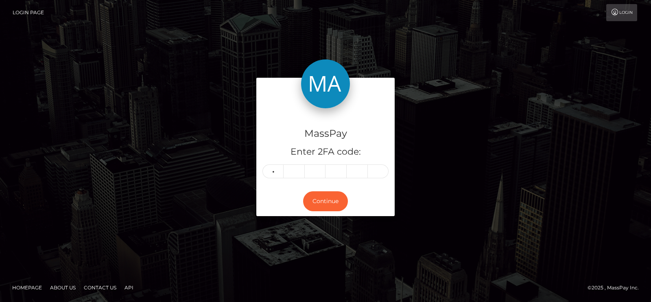
type input "2"
type input "4"
type input "1"
type input "9"
type input "1"
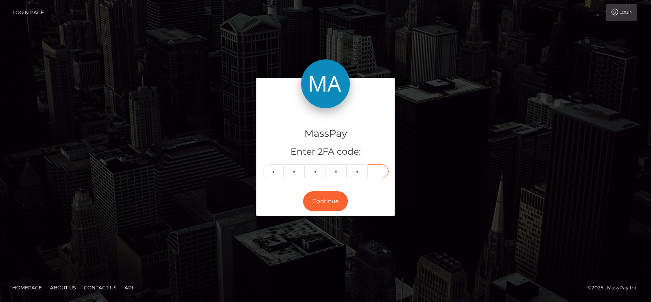
type input "3"
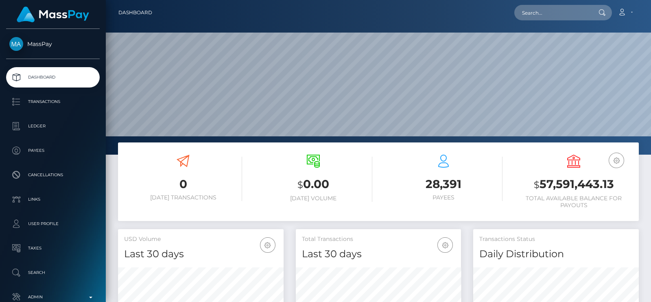
scroll to position [144, 165]
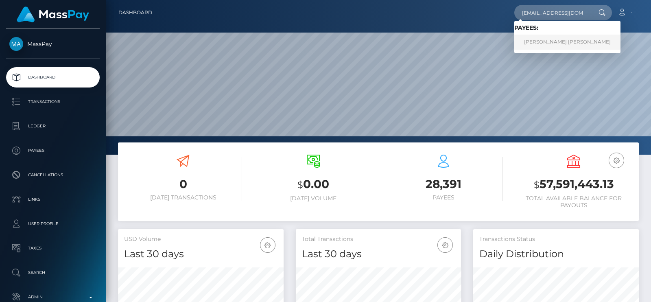
type input "[EMAIL_ADDRESS][DOMAIN_NAME]"
click at [559, 42] on link "carol marcela castano aristizabal" at bounding box center [567, 42] width 106 height 15
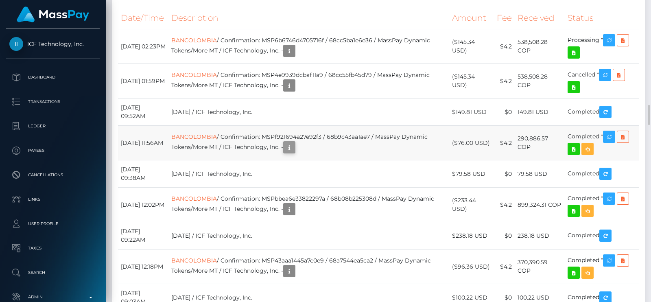
scroll to position [97, 165]
click at [294, 153] on icon "button" at bounding box center [290, 147] width 10 height 10
click at [294, 91] on icon "button" at bounding box center [290, 86] width 10 height 10
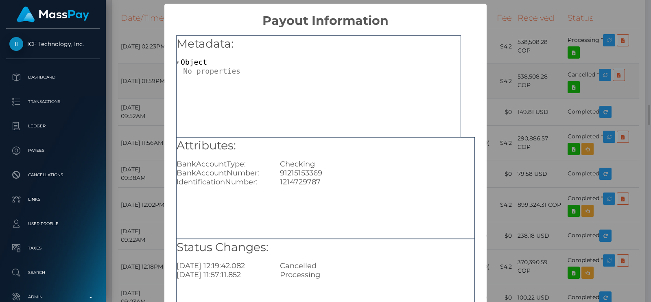
click at [311, 164] on div "Checking" at bounding box center [377, 164] width 207 height 9
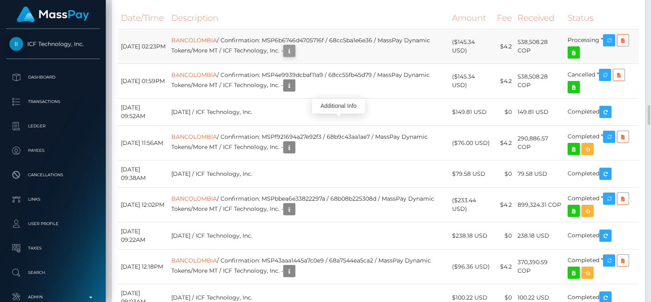
click at [294, 56] on icon "button" at bounding box center [290, 51] width 10 height 10
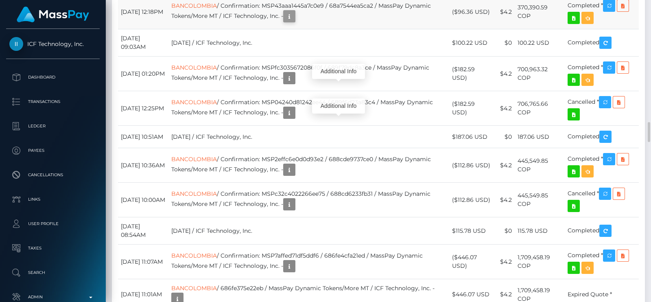
click at [294, 22] on icon "button" at bounding box center [290, 16] width 10 height 10
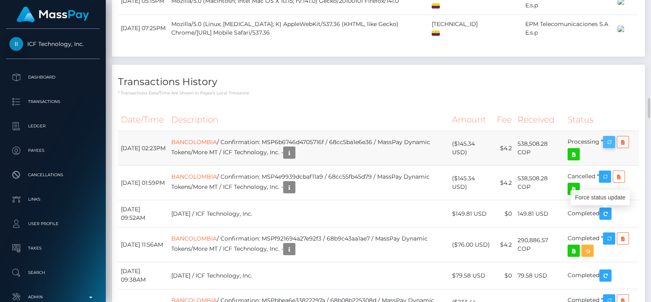
click at [609, 147] on icon "button" at bounding box center [609, 142] width 10 height 10
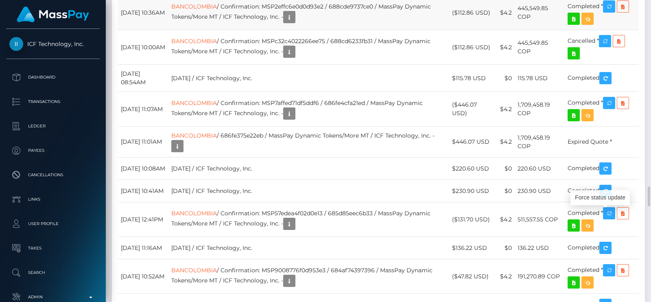
scroll to position [2035, 0]
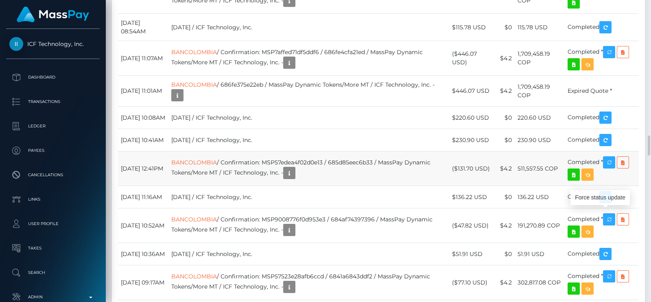
click at [342, 186] on td "BANCOLOMBIA / Confirmation: MSP57edea4f02d0e13 / 685d85eec6b33 / MassPay Dynami…" at bounding box center [309, 168] width 281 height 35
click at [294, 178] on icon "button" at bounding box center [290, 173] width 10 height 10
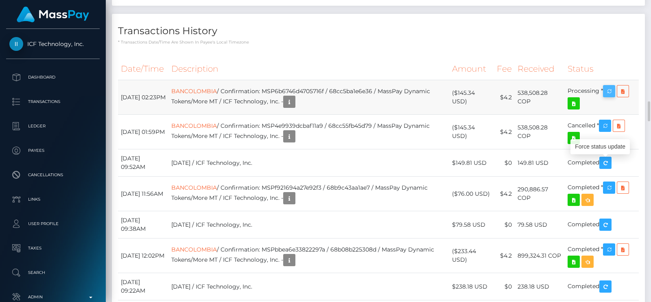
click at [609, 96] on icon "button" at bounding box center [609, 91] width 10 height 10
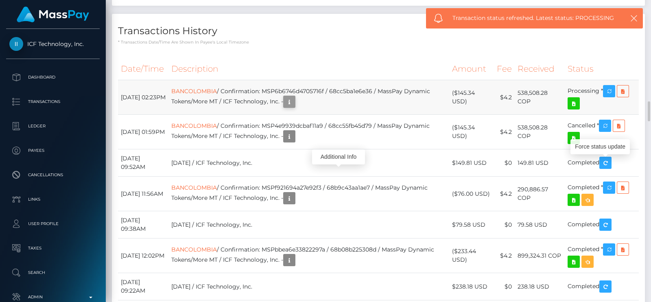
click at [294, 107] on icon "button" at bounding box center [290, 102] width 10 height 10
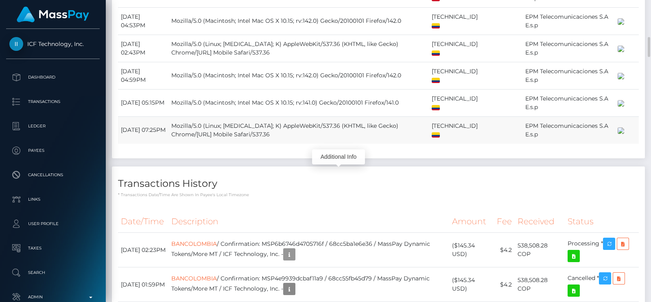
scroll to position [1322, 0]
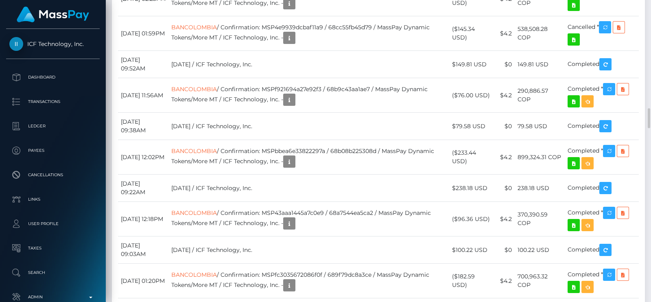
drag, startPoint x: 651, startPoint y: 99, endPoint x: 651, endPoint y: -2, distance: 100.9
click at [651, 0] on html "ICF Technology, Inc. Dashboard Transactions Ledger Payees Links" at bounding box center [325, 151] width 651 height 302
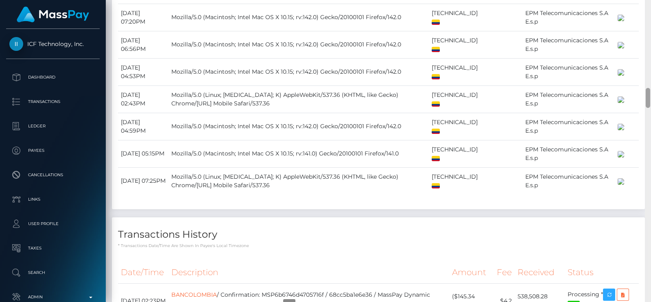
click at [649, 28] on div at bounding box center [648, 151] width 6 height 302
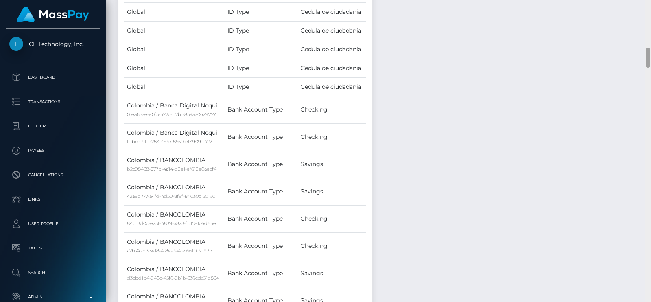
click at [649, 28] on div at bounding box center [648, 151] width 6 height 302
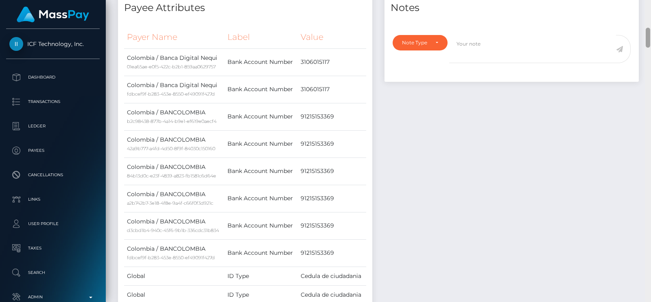
click at [649, 28] on div at bounding box center [648, 38] width 4 height 20
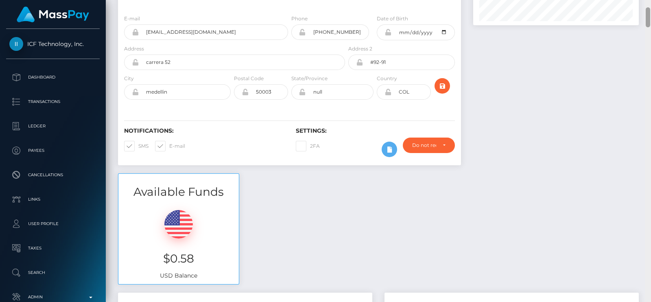
click at [651, 19] on div at bounding box center [648, 151] width 6 height 302
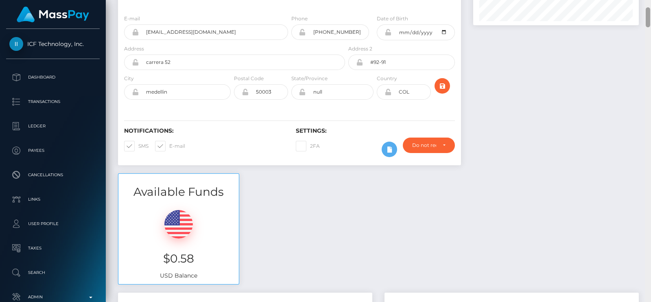
click at [651, 7] on div "Customer Profile Loading... Loading..." at bounding box center [378, 151] width 545 height 302
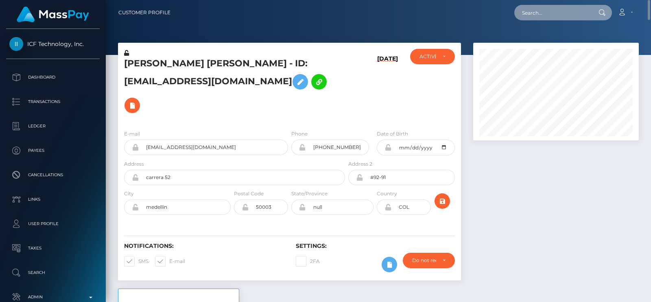
click at [562, 13] on input "text" at bounding box center [552, 12] width 77 height 15
paste input "sotiaperikleous2@gmail.com"
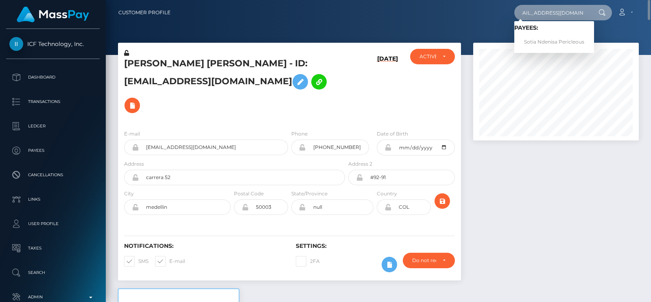
type input "sotiaperikleous2@gmail.com"
click at [547, 34] on span "Payees: Sotia Ndenisa Pericleous" at bounding box center [554, 36] width 80 height 25
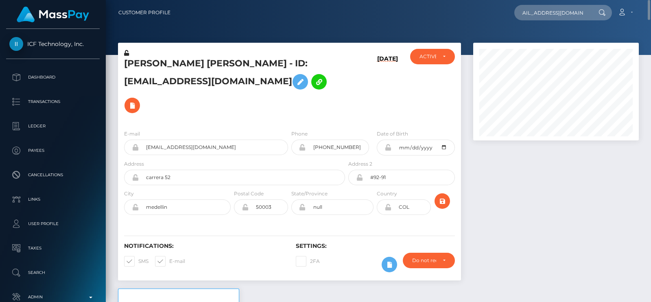
scroll to position [0, 0]
click at [556, 15] on input "sotiaperikleous2@gmail.com" at bounding box center [552, 12] width 77 height 15
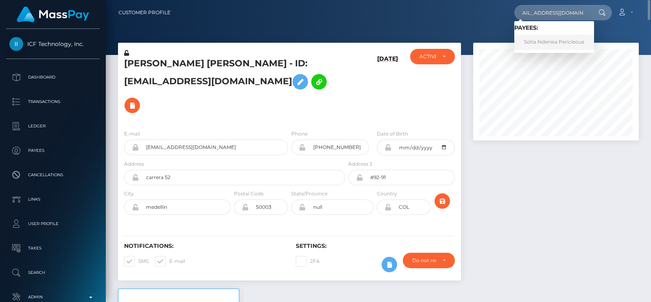
click at [545, 36] on link "Sotia Ndenisa Pericleous" at bounding box center [554, 42] width 80 height 15
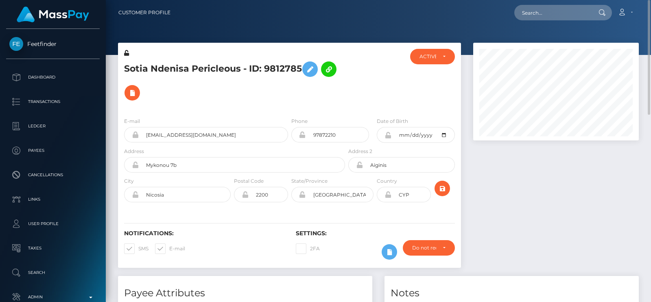
click at [143, 63] on h5 "Sotia Ndenisa Pericleous - ID: 9812785" at bounding box center [232, 80] width 217 height 47
copy h5 "Sotia"
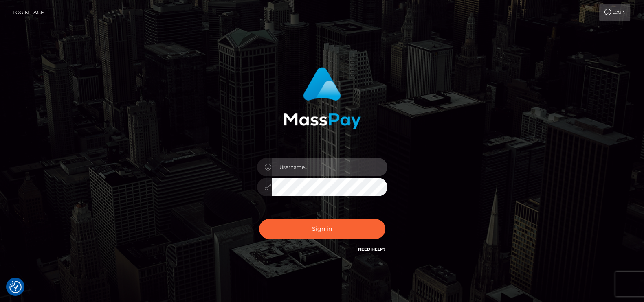
type input "petros.kidane"
click at [306, 214] on div "Sign in Need Help?" at bounding box center [322, 232] width 142 height 36
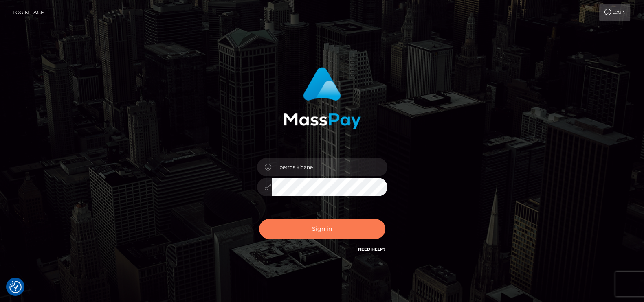
click at [302, 230] on button "Sign in" at bounding box center [322, 229] width 126 height 20
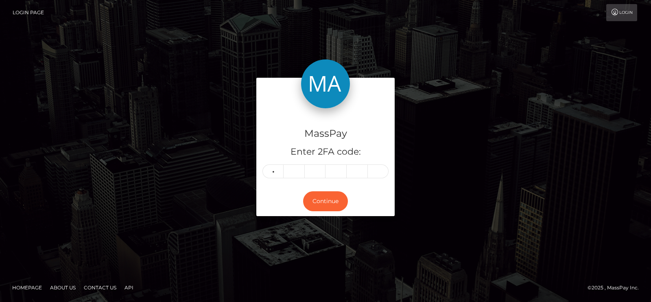
type input "2"
type input "3"
type input "2"
type input "5"
type input "7"
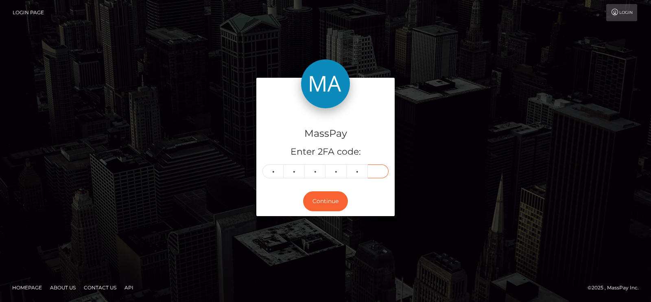
type input "7"
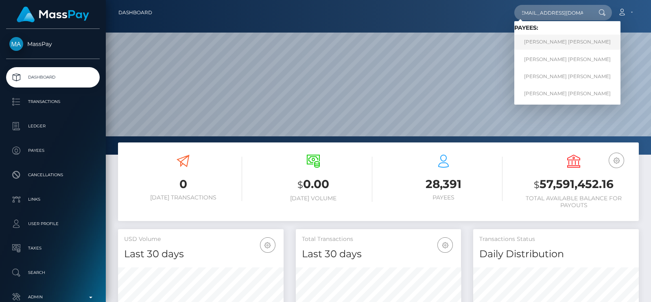
type input "[EMAIL_ADDRESS][DOMAIN_NAME]"
click at [557, 46] on link "[PERSON_NAME] [PERSON_NAME]" at bounding box center [567, 42] width 106 height 15
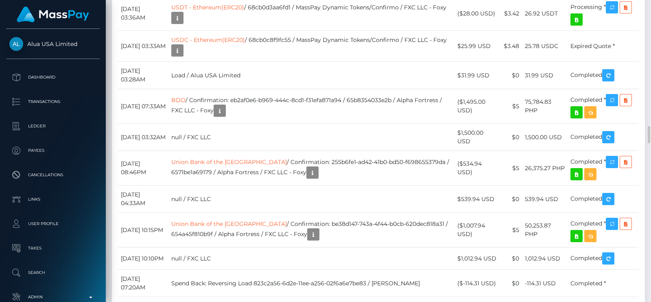
scroll to position [97, 165]
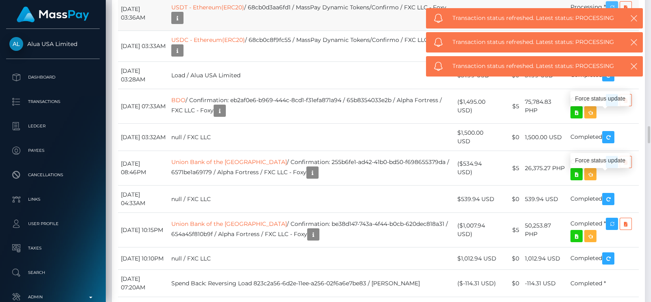
click at [610, 13] on icon "button" at bounding box center [612, 7] width 10 height 10
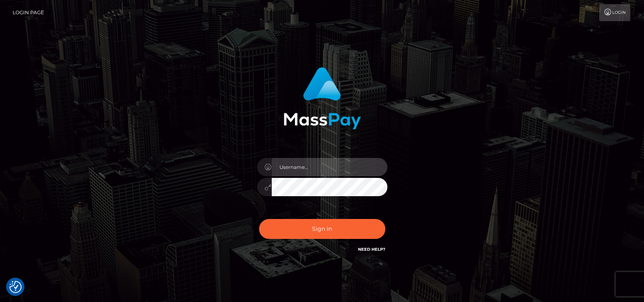
type input "petros.kidane"
click at [330, 215] on div "Sign in Need Help?" at bounding box center [322, 232] width 142 height 36
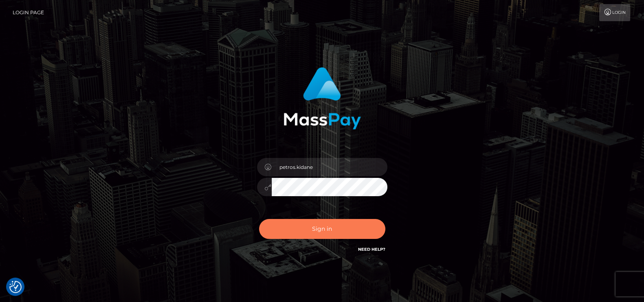
click at [326, 224] on button "Sign in" at bounding box center [322, 229] width 126 height 20
type input "petros.kidane"
click at [315, 226] on button "Sign in" at bounding box center [322, 229] width 126 height 20
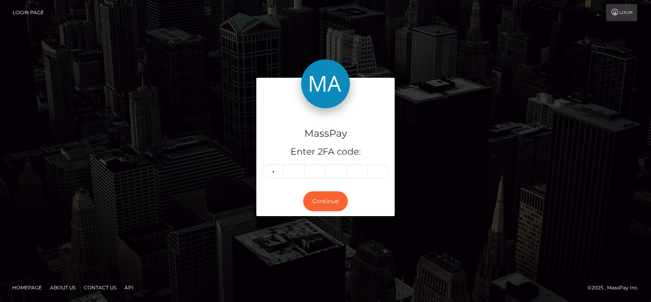
type input "6"
type input "9"
type input "6"
type input "4"
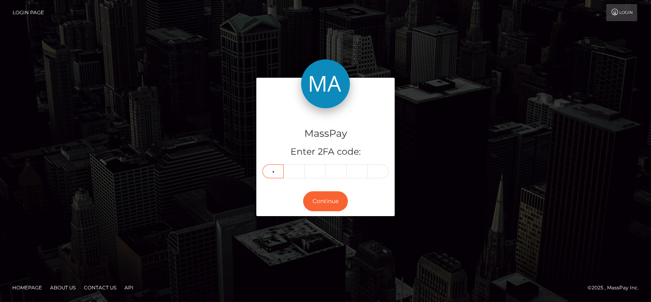
type input "2"
type input "3"
type input "7"
type input "0"
type input "1"
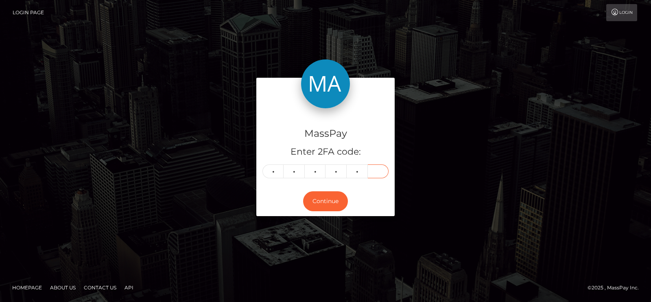
type input "7"
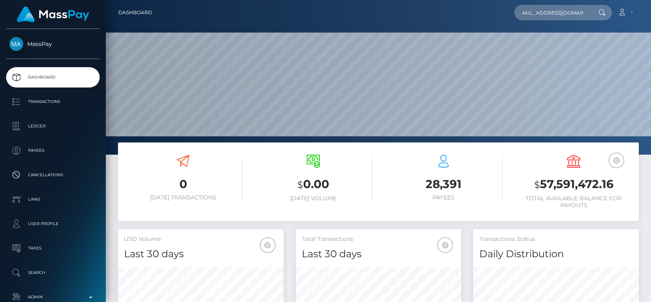
scroll to position [0, 8]
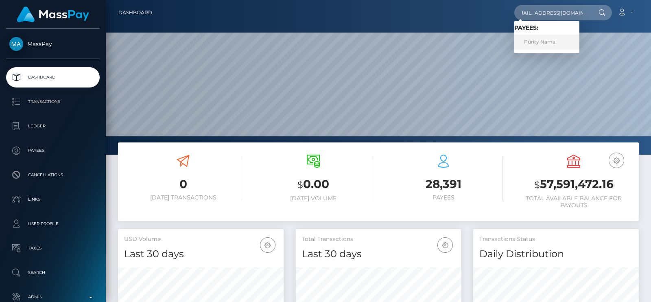
type input "[EMAIL_ADDRESS][DOMAIN_NAME]"
click at [534, 44] on link "Purity Namai" at bounding box center [546, 42] width 65 height 15
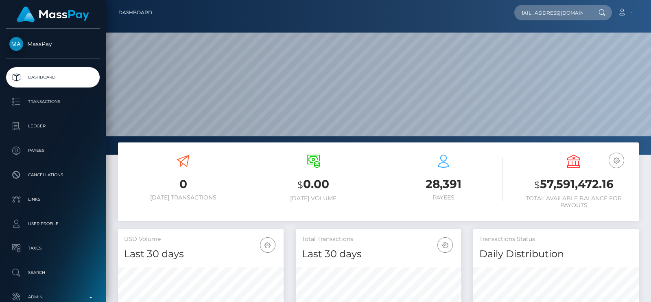
scroll to position [0, 0]
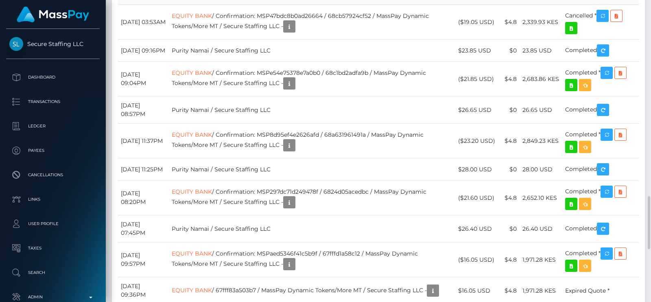
scroll to position [97, 165]
click at [311, 173] on body "Secure Staffing LLC Dashboard Transactions Ledger Payees Links Taxes" at bounding box center [325, 151] width 651 height 302
click at [294, 89] on icon "button" at bounding box center [290, 84] width 10 height 10
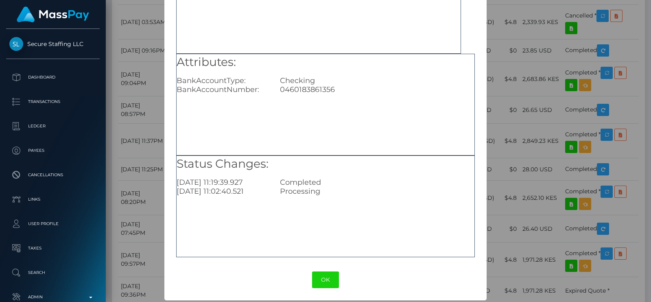
scroll to position [85, 0]
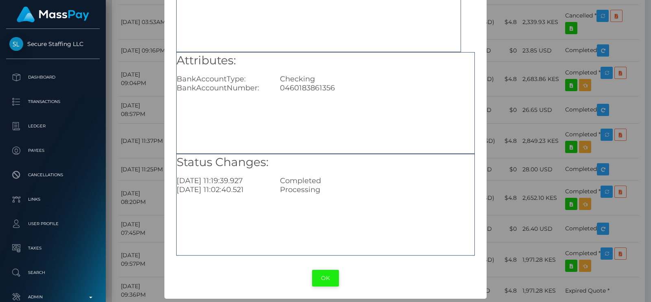
click at [328, 274] on button "OK" at bounding box center [325, 278] width 27 height 17
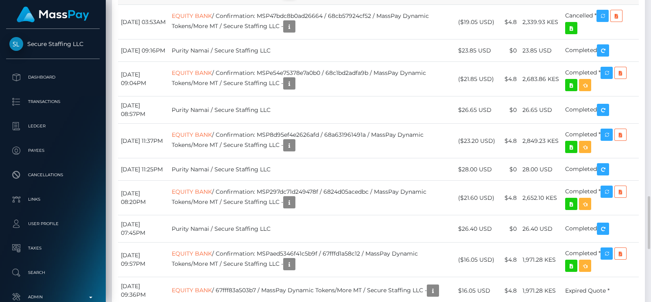
scroll to position [97, 165]
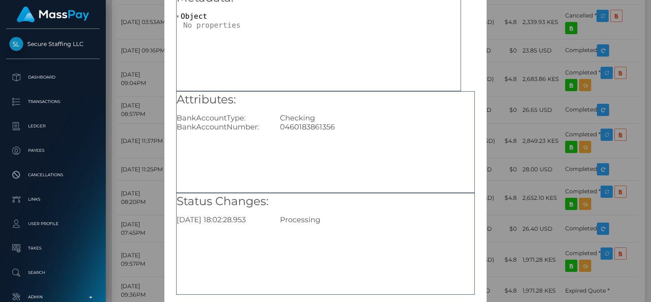
scroll to position [85, 0]
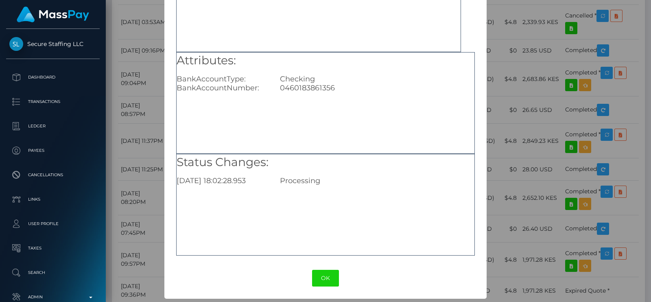
drag, startPoint x: 320, startPoint y: 276, endPoint x: 324, endPoint y: 268, distance: 8.9
click at [320, 276] on button "OK" at bounding box center [325, 278] width 27 height 17
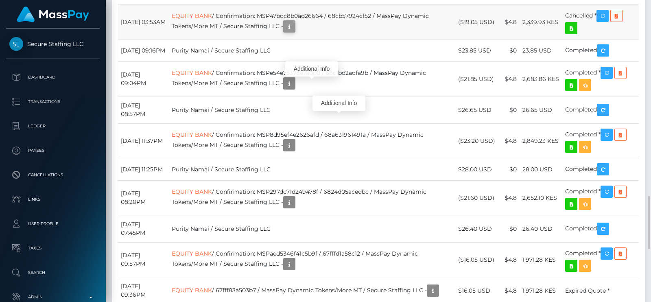
scroll to position [97, 165]
click at [294, 32] on icon "button" at bounding box center [290, 27] width 10 height 10
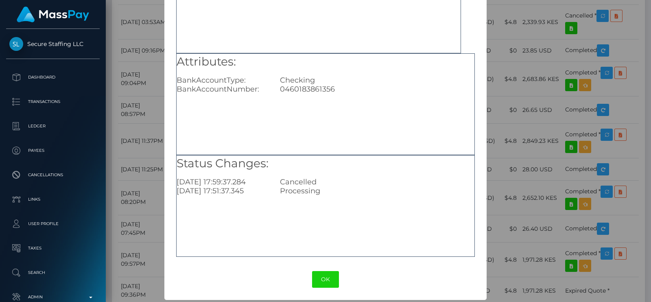
scroll to position [85, 0]
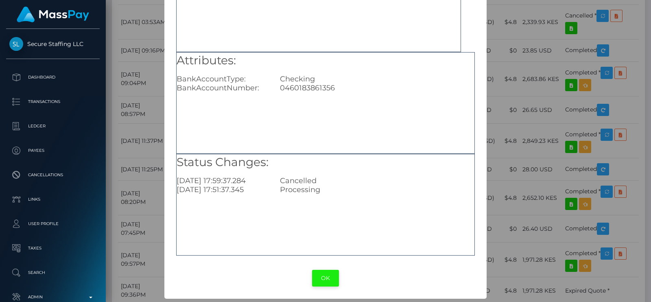
click at [315, 281] on button "OK" at bounding box center [325, 278] width 27 height 17
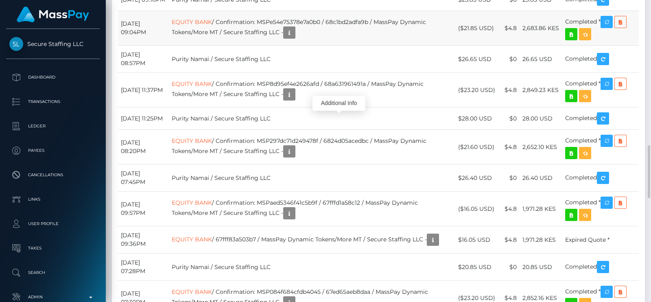
scroll to position [1119, 0]
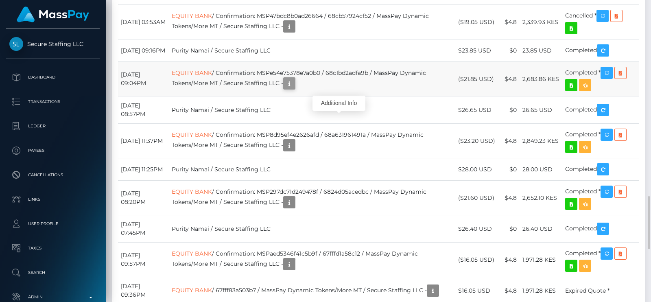
click at [311, 175] on body "Secure Staffing LLC Dashboard Transactions Ledger Payees Links Taxes" at bounding box center [325, 151] width 651 height 302
click at [294, 89] on icon "button" at bounding box center [290, 84] width 10 height 10
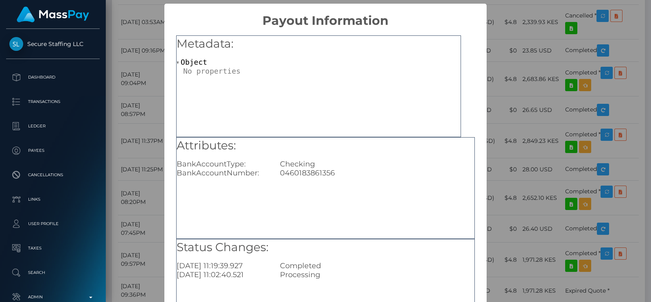
scroll to position [85, 0]
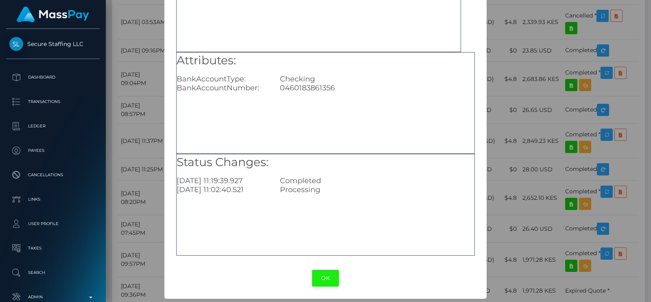
click at [324, 274] on button "OK" at bounding box center [325, 278] width 27 height 17
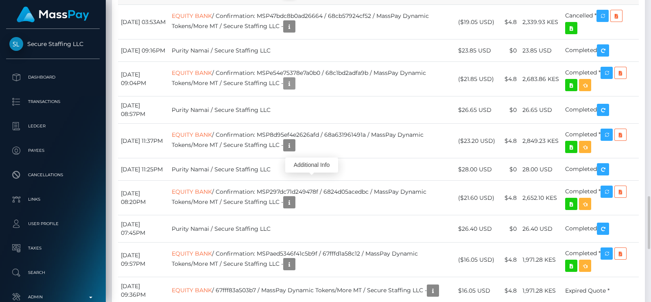
scroll to position [97, 165]
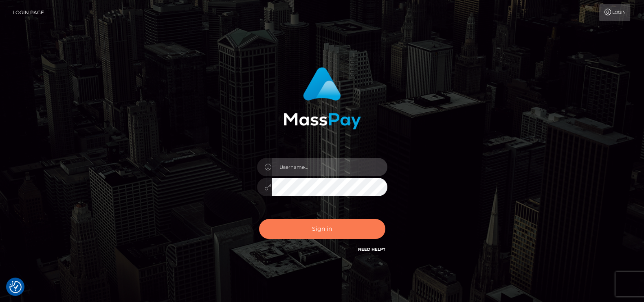
type input "petros.kidane"
click at [336, 231] on button "Sign in" at bounding box center [322, 229] width 126 height 20
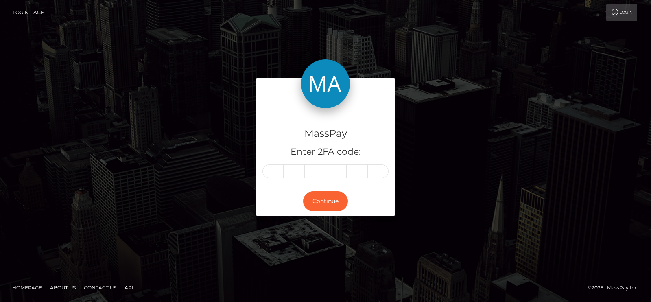
click at [277, 171] on input "text" at bounding box center [273, 171] width 21 height 14
type input "6"
type input "1"
type input "5"
type input "3"
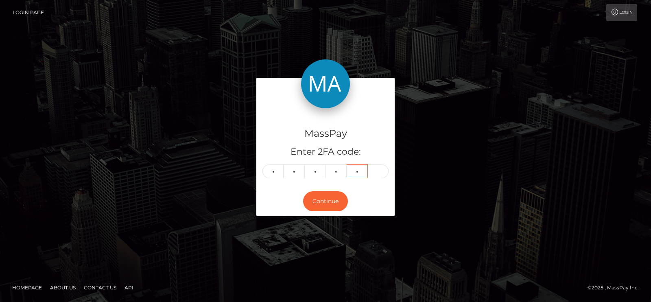
type input "6"
type input "7"
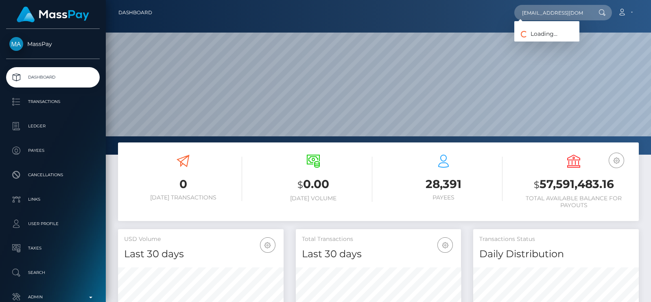
scroll to position [144, 165]
type input "[EMAIL_ADDRESS][DOMAIN_NAME]"
click at [549, 37] on link "[PERSON_NAME]" at bounding box center [546, 42] width 65 height 15
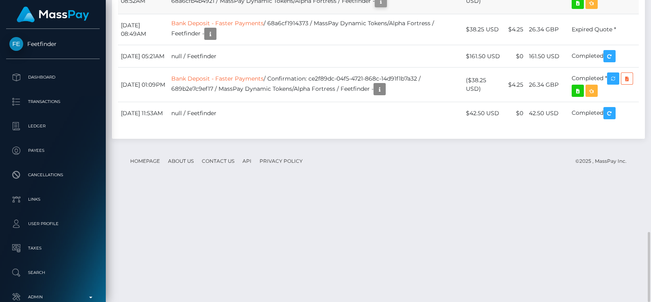
scroll to position [97, 165]
click at [386, 7] on icon "button" at bounding box center [381, 1] width 10 height 10
click at [385, 94] on icon "button" at bounding box center [380, 89] width 10 height 10
click at [387, 7] on button "button" at bounding box center [381, 1] width 12 height 12
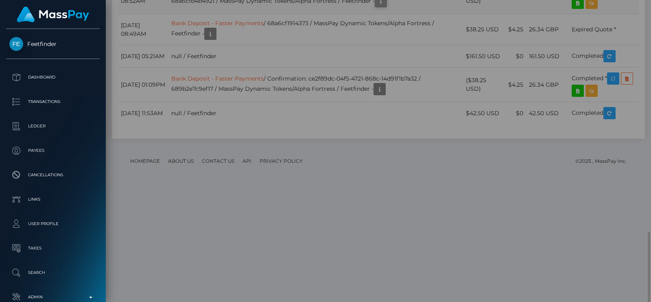
scroll to position [0, 0]
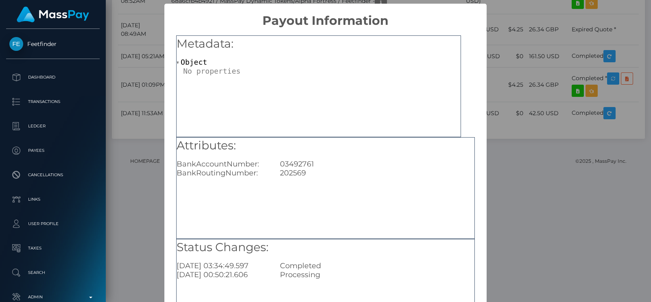
click at [282, 163] on div "03492761" at bounding box center [377, 164] width 207 height 9
copy div "03492761"
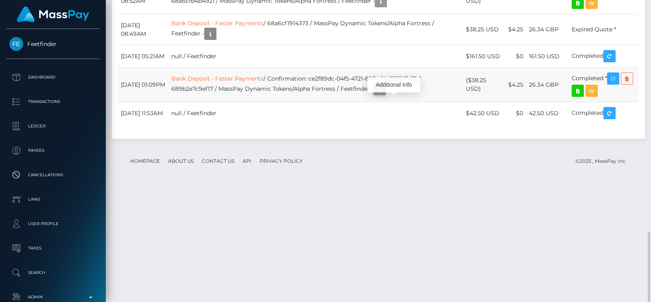
scroll to position [97, 165]
click at [385, 94] on icon "button" at bounding box center [380, 89] width 10 height 10
click at [386, 7] on icon "button" at bounding box center [381, 1] width 10 height 10
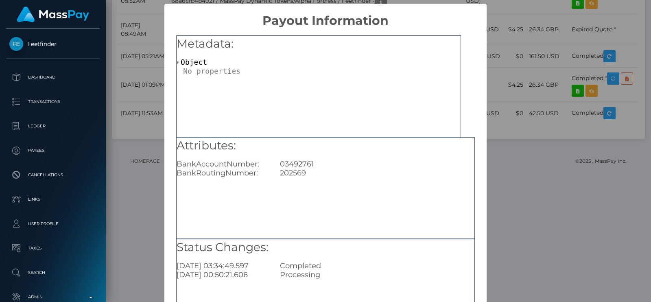
scroll to position [0, 0]
click at [289, 171] on div "202569" at bounding box center [377, 173] width 207 height 9
click at [289, 172] on div "202569" at bounding box center [377, 173] width 207 height 9
copy div "202569"
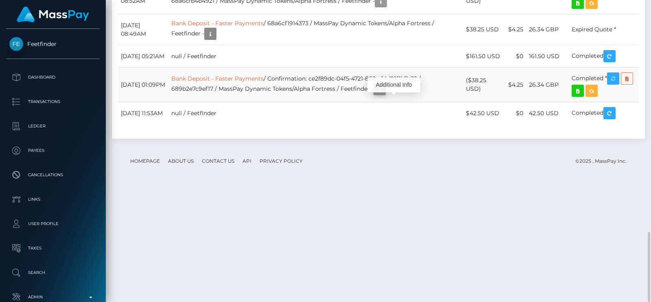
scroll to position [97, 165]
click at [385, 94] on icon "button" at bounding box center [380, 89] width 10 height 10
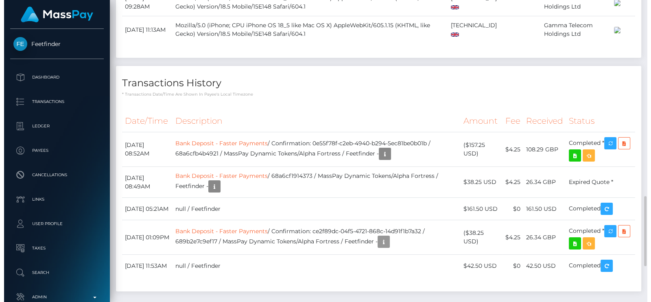
scroll to position [406940, 406875]
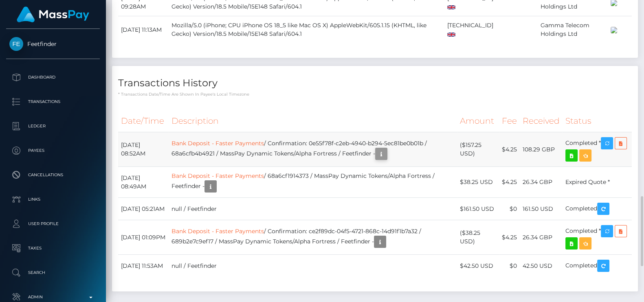
click at [386, 159] on icon "button" at bounding box center [381, 154] width 10 height 10
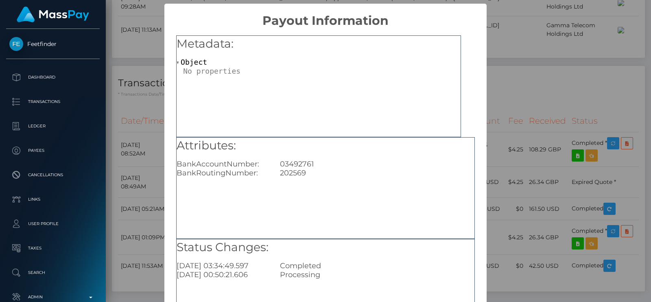
scroll to position [0, 0]
click at [301, 162] on div "03492761" at bounding box center [377, 164] width 207 height 9
copy div "03492761"
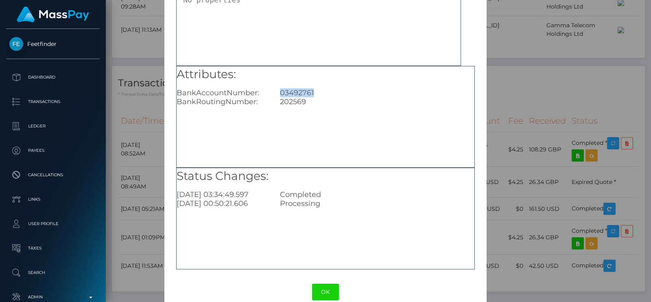
scroll to position [85, 0]
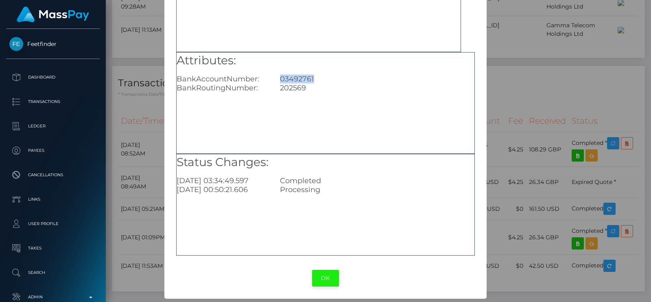
click at [322, 274] on button "OK" at bounding box center [325, 278] width 27 height 17
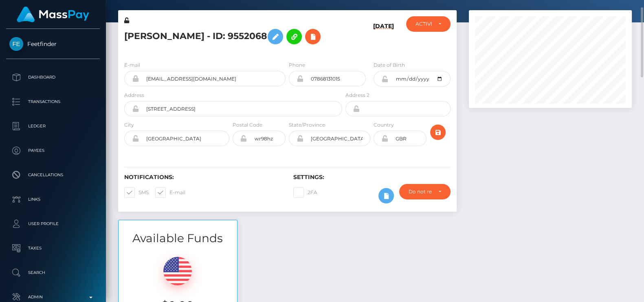
scroll to position [0, 0]
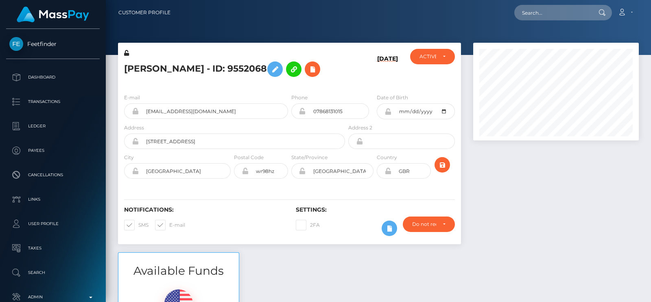
scroll to position [97, 165]
click at [537, 13] on input "text" at bounding box center [552, 12] width 77 height 15
paste input "[EMAIL_ADDRESS][DOMAIN_NAME]"
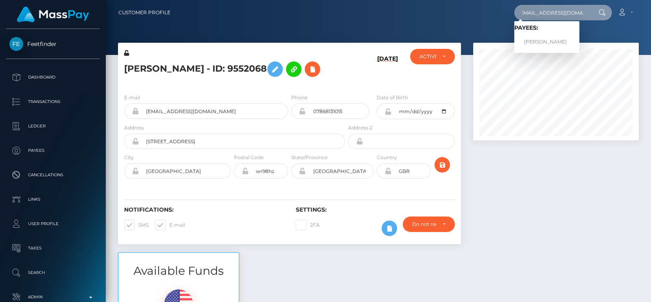
type input "[EMAIL_ADDRESS][DOMAIN_NAME]"
click at [558, 37] on link "[PERSON_NAME]" at bounding box center [546, 42] width 65 height 15
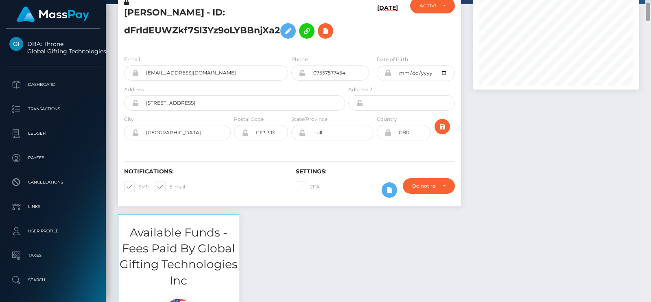
scroll to position [44, 0]
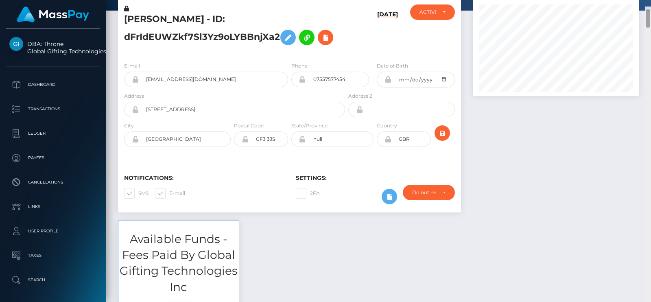
drag, startPoint x: 649, startPoint y: 236, endPoint x: 651, endPoint y: 7, distance: 229.2
click at [651, 7] on div at bounding box center [648, 158] width 6 height 302
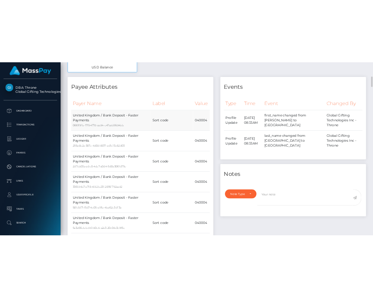
scroll to position [0, 0]
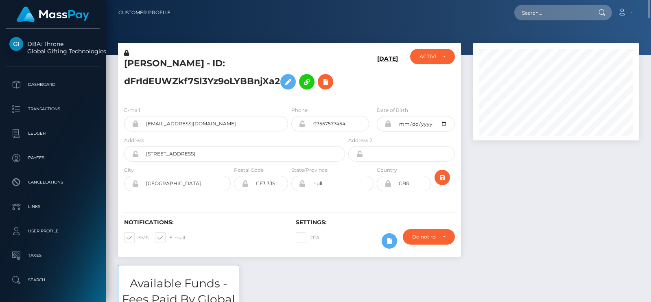
click at [148, 64] on h5 "[PERSON_NAME] - ID: dFrIdEUWZkf7Sl3Yz9oLYBBnjXa2" at bounding box center [232, 75] width 217 height 36
copy h5 "[PERSON_NAME]"
click at [430, 25] on div at bounding box center [378, 27] width 545 height 55
